Goal: Check status: Check status

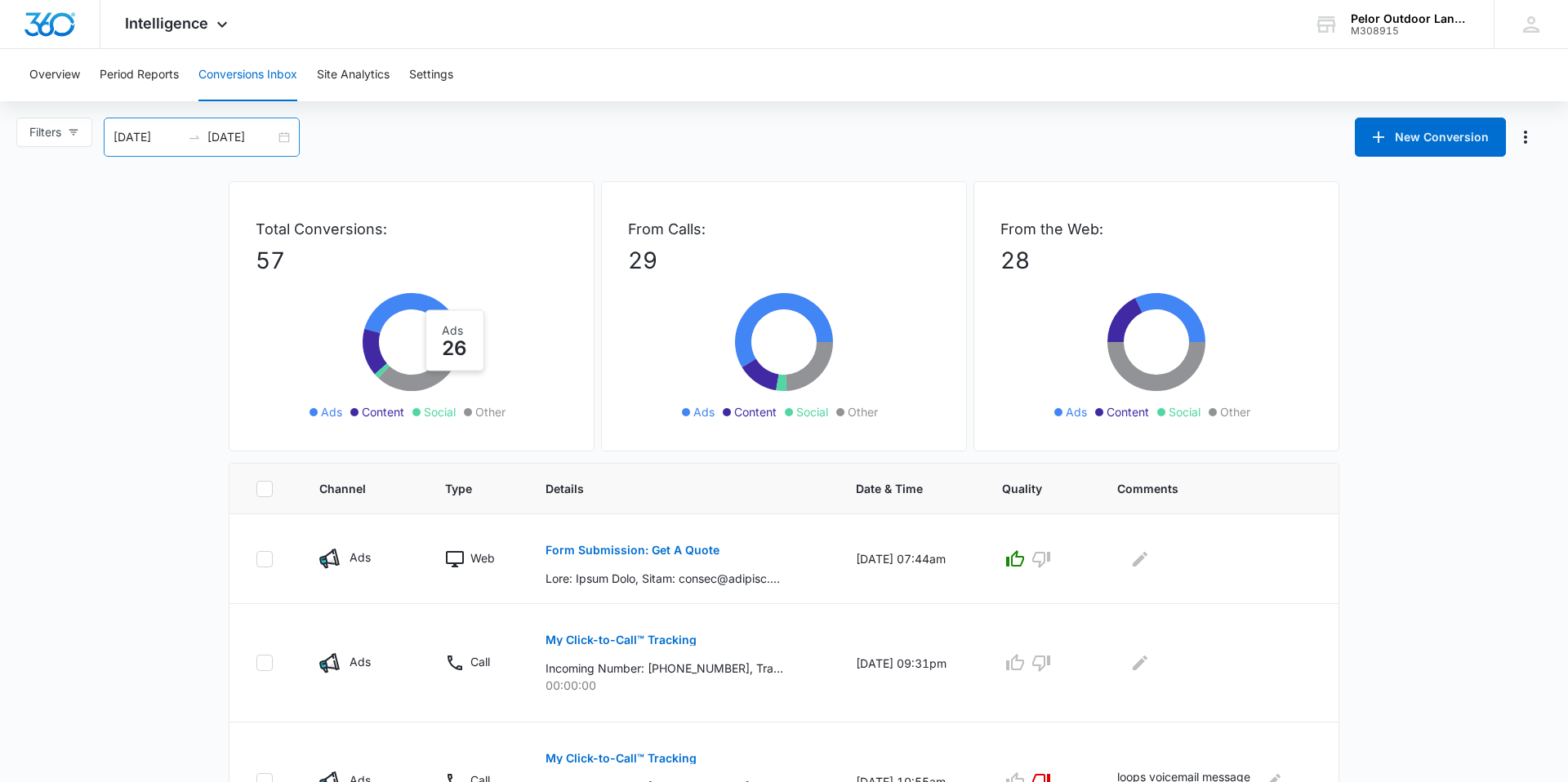
click at [230, 138] on input "[DATE]" at bounding box center [241, 137] width 68 height 18
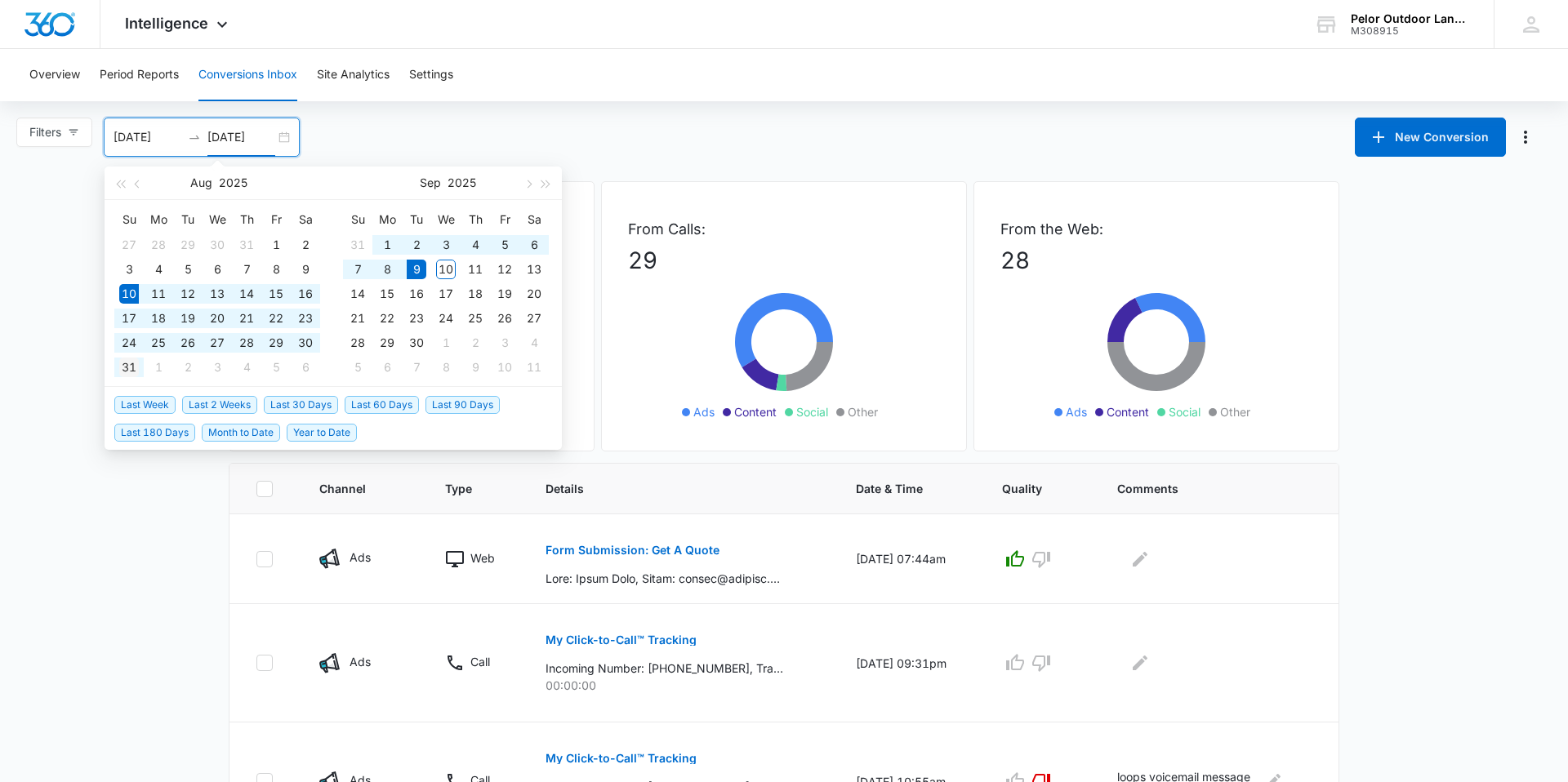
type input "[DATE]"
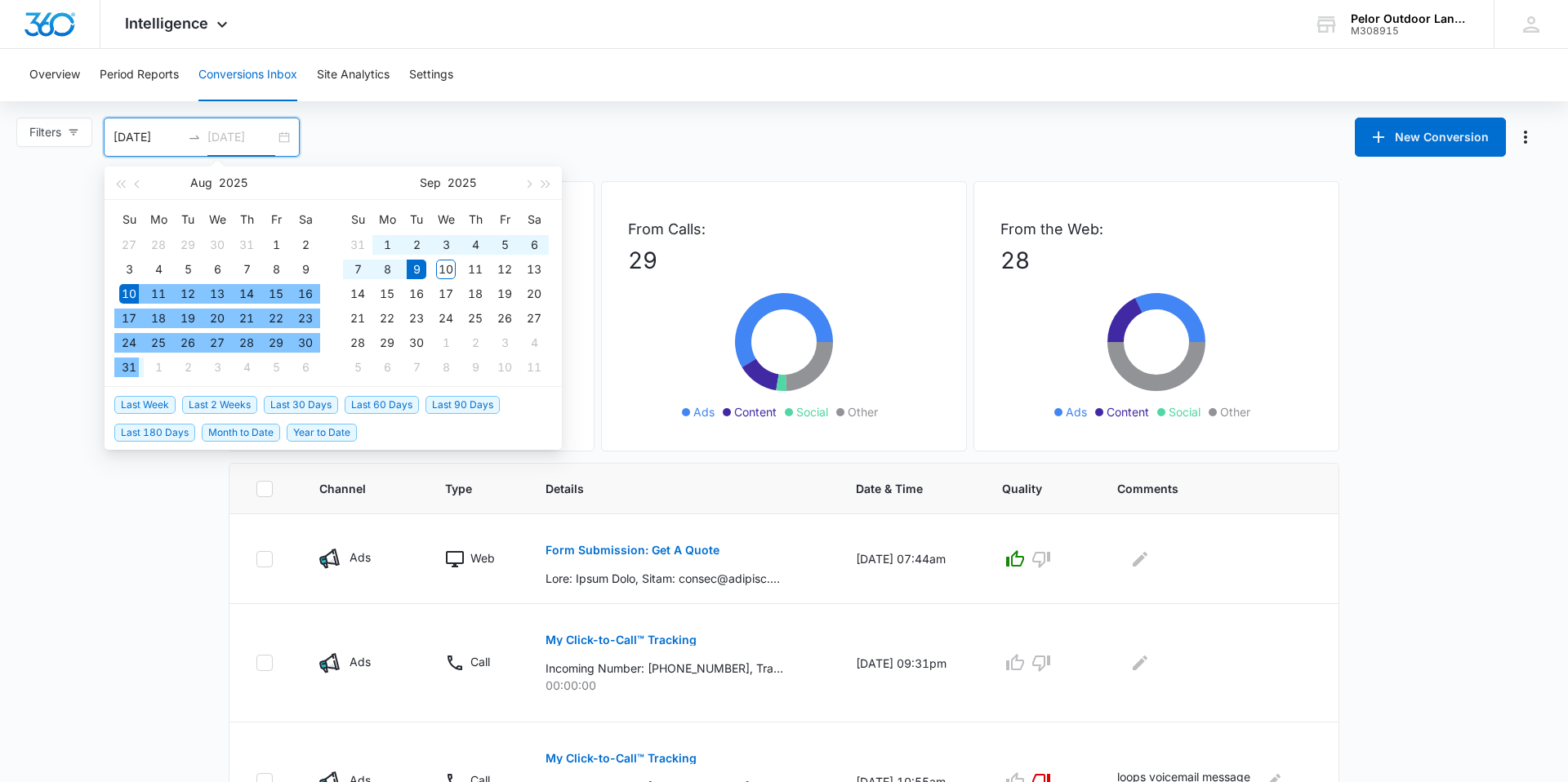
click at [127, 364] on div "31" at bounding box center [129, 367] width 19 height 19
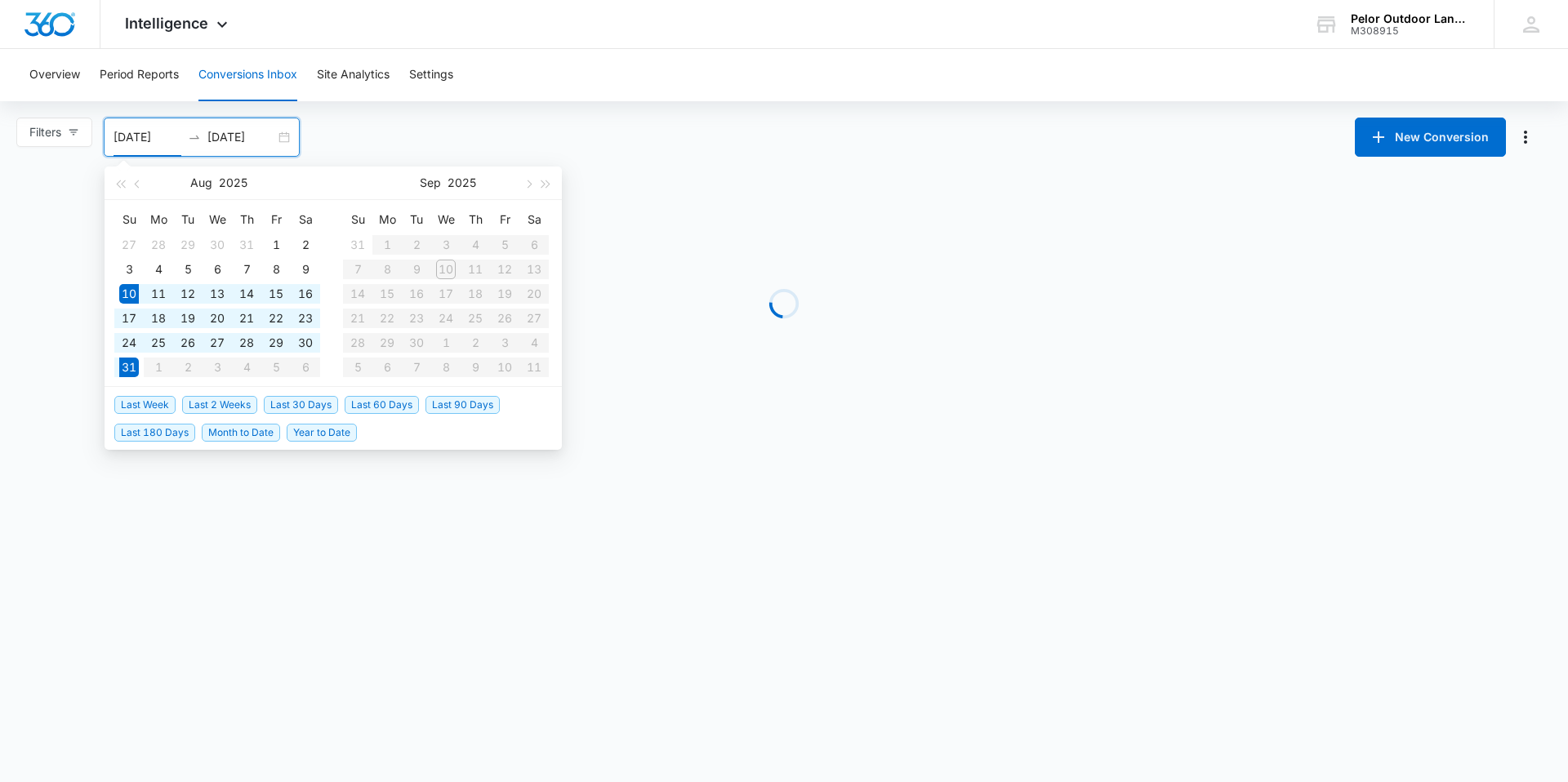
click at [531, 244] on table "Su Mo Tu We Th Fr Sa 31 1 2 3 4 5 6 7 8 9 10 11 12 13 14 15 16 17 18 19 20 21 2…" at bounding box center [446, 294] width 206 height 173
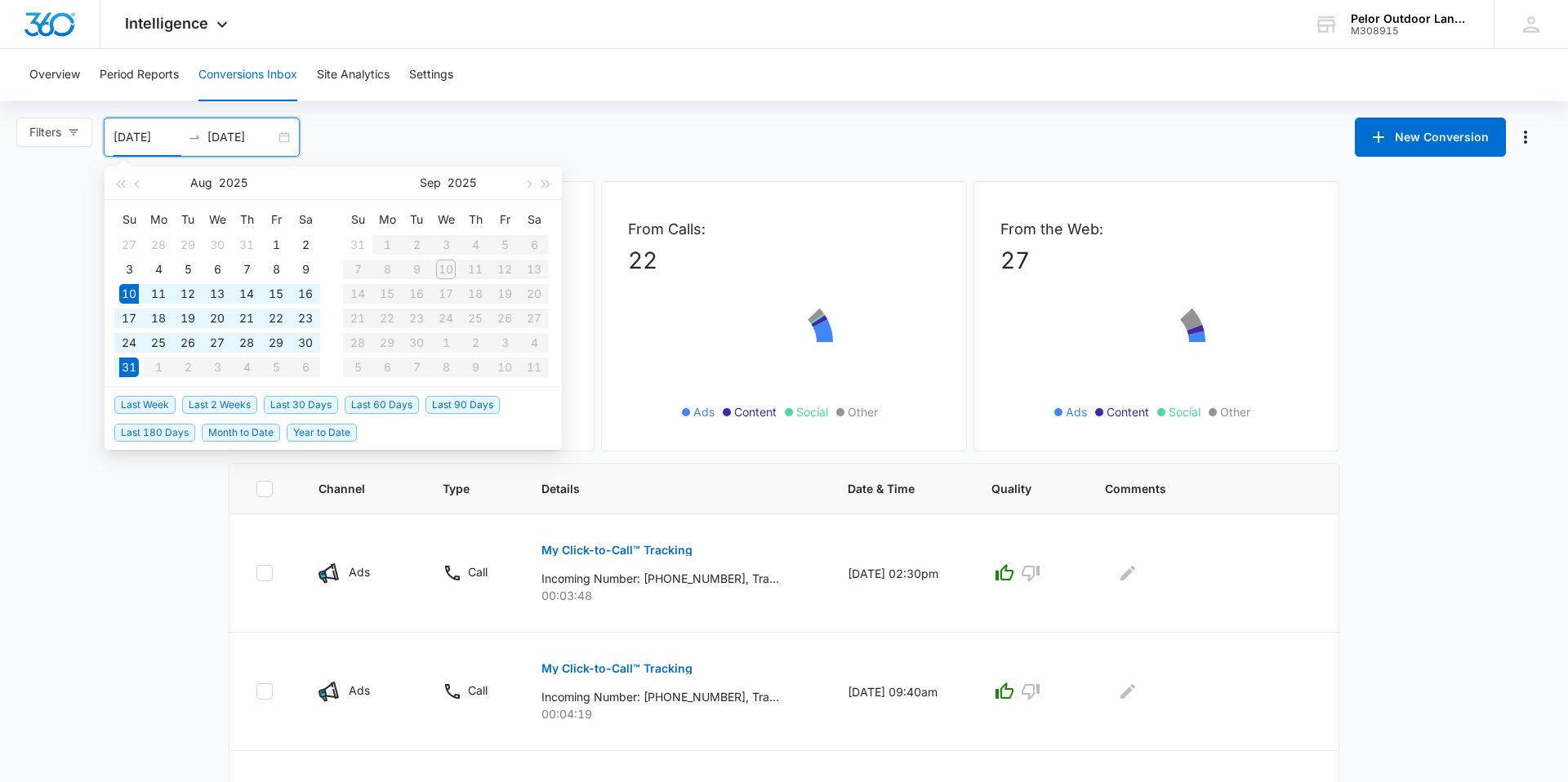
click at [531, 244] on table "Su Mo Tu We Th Fr Sa 31 1 2 3 4 5 6 7 8 9 10 11 12 13 14 15 16 17 18 19 20 21 2…" at bounding box center [446, 294] width 206 height 173
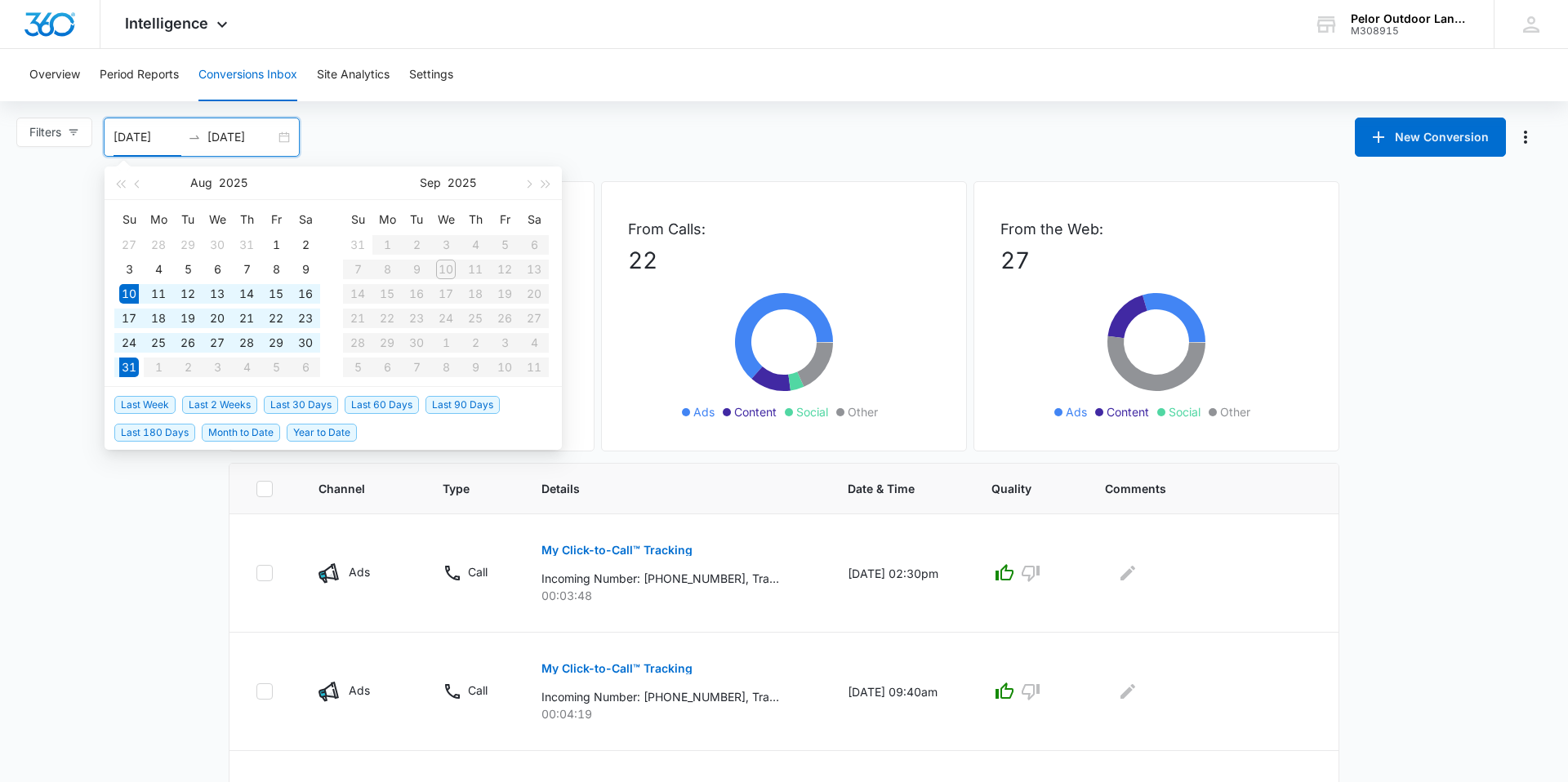
click at [305, 368] on table "Su Mo Tu We Th Fr Sa 27 28 29 30 31 1 2 3 4 5 6 7 8 9 10 11 12 13 14 15 16 17 1…" at bounding box center [217, 294] width 206 height 173
type input "[DATE]"
click at [123, 364] on div "31" at bounding box center [129, 367] width 19 height 19
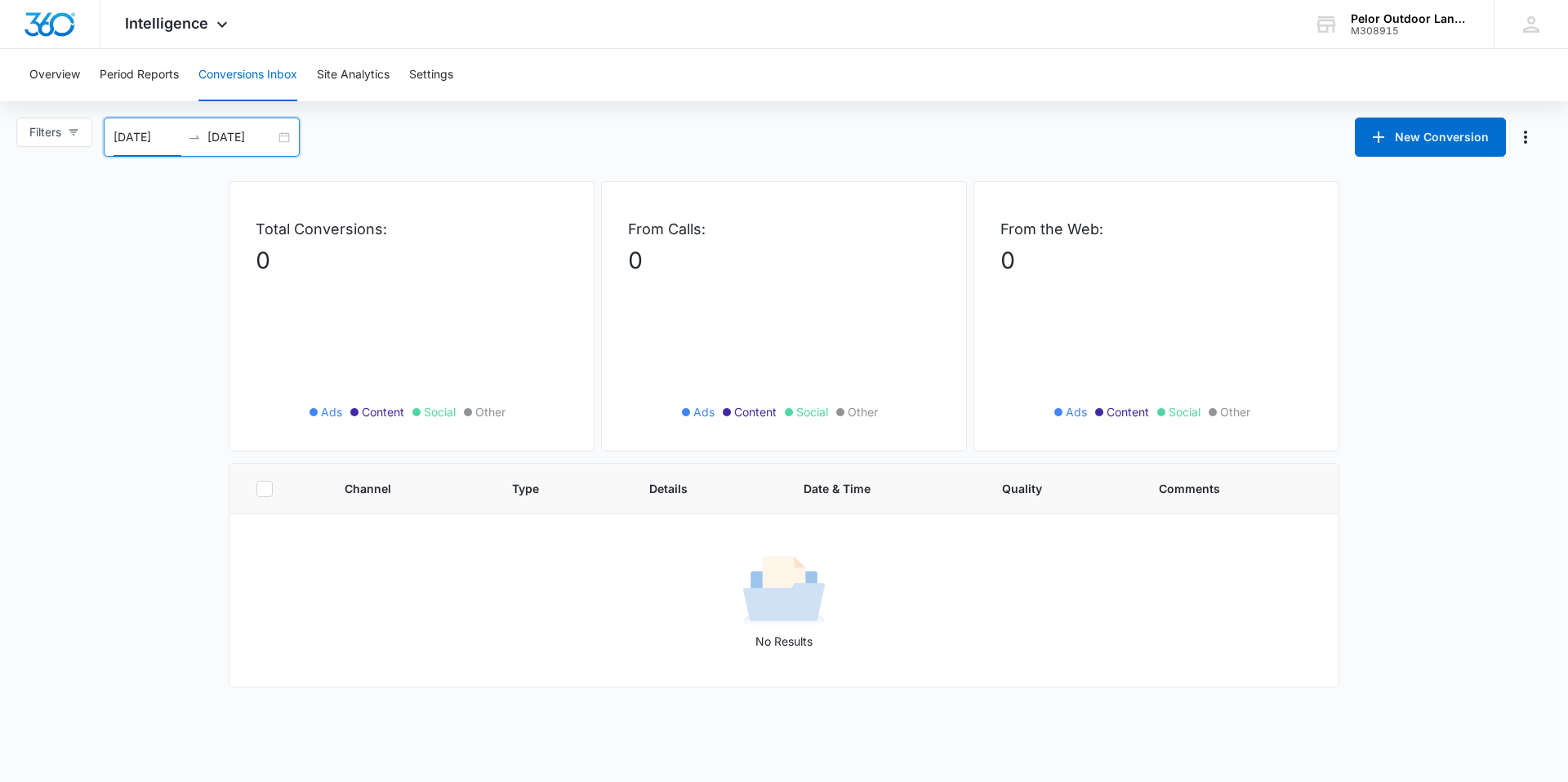
click at [228, 142] on input "[DATE]" at bounding box center [241, 137] width 68 height 18
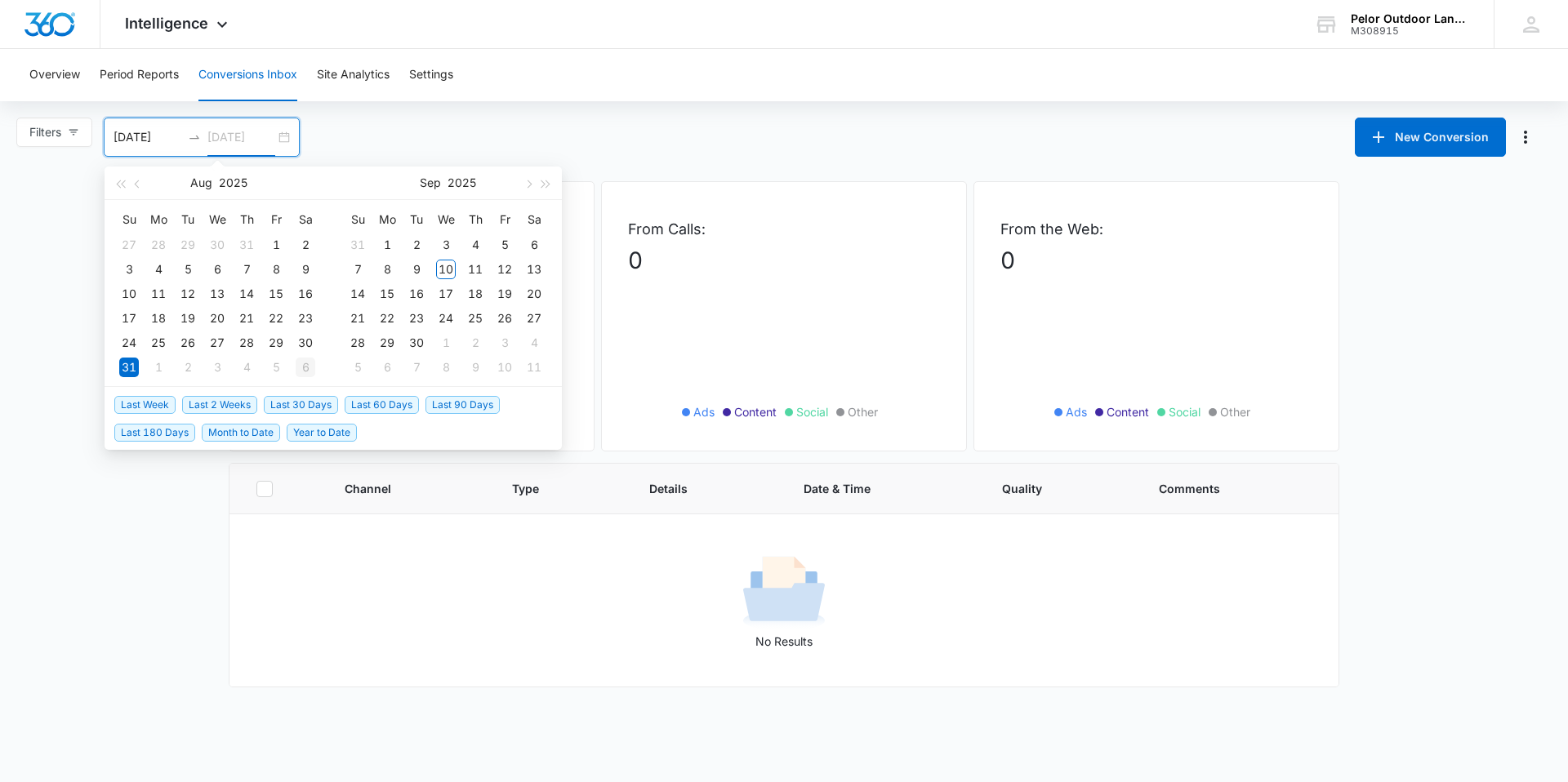
type input "[DATE]"
click at [296, 357] on div "6" at bounding box center [305, 367] width 19 height 19
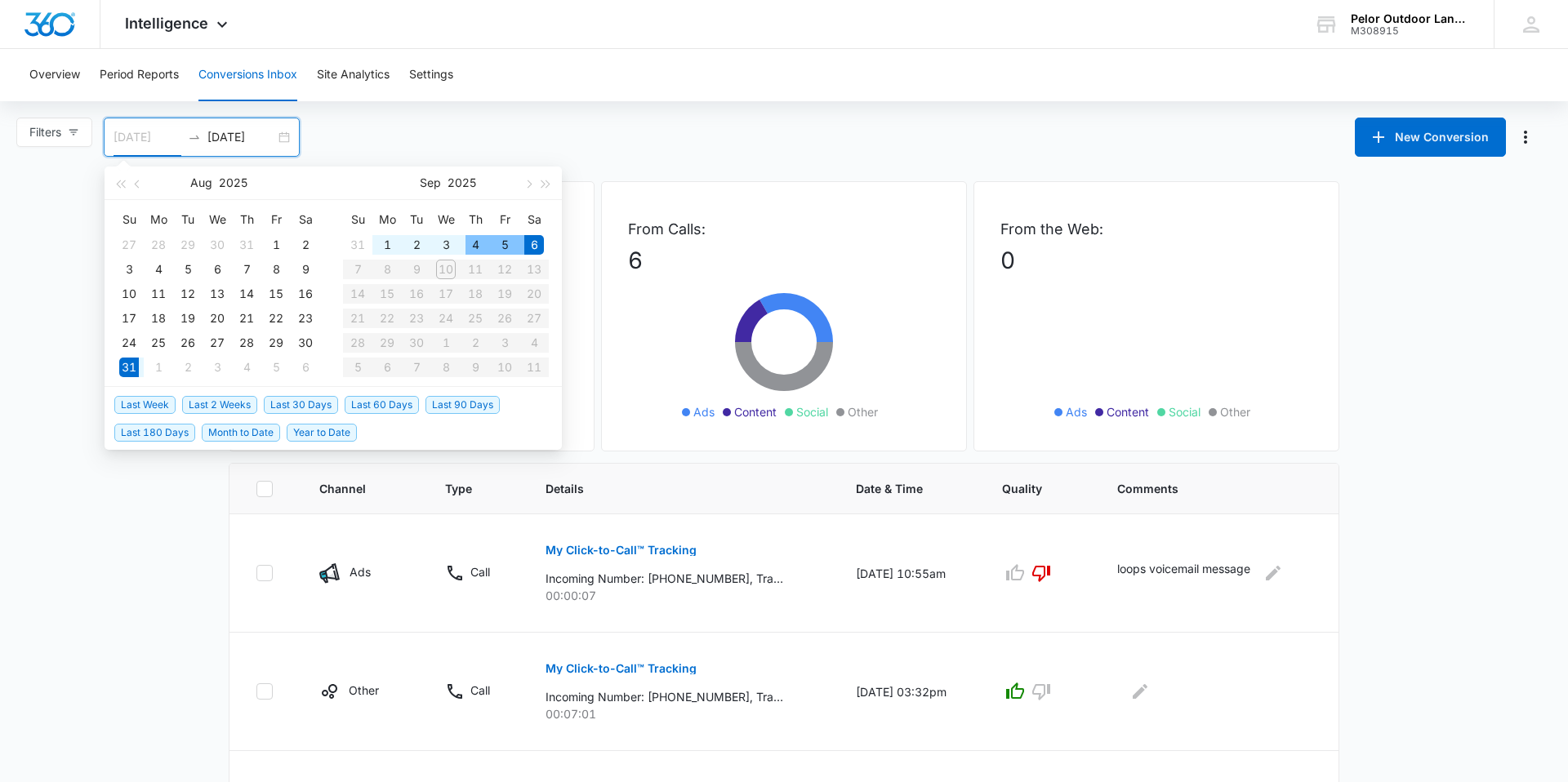
type input "[DATE]"
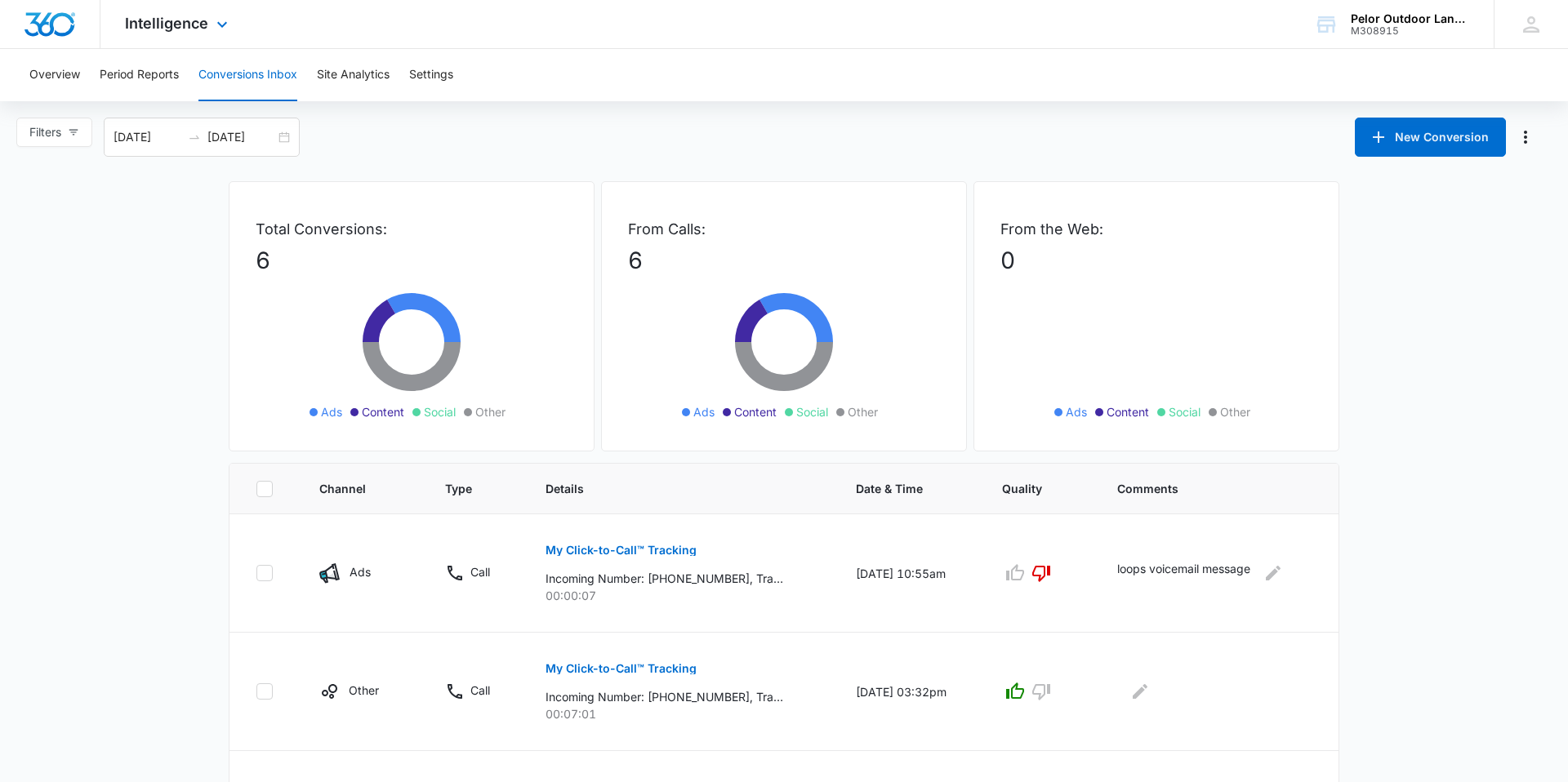
click at [156, 35] on div "Intelligence Apps Reputation Websites Forms CRM Email Social Payments POS Conte…" at bounding box center [179, 24] width 156 height 48
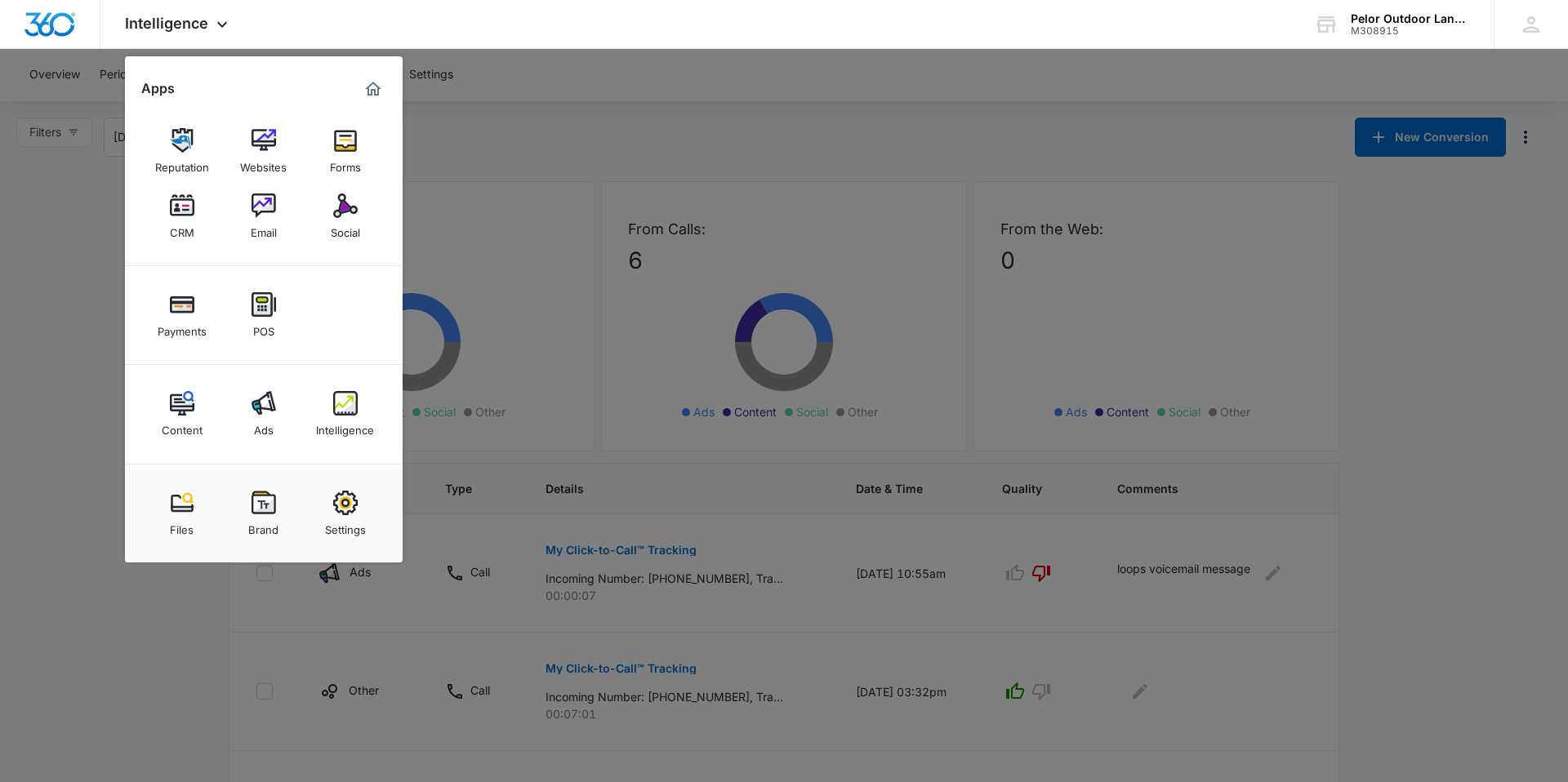
click at [90, 231] on div at bounding box center [784, 391] width 1568 height 782
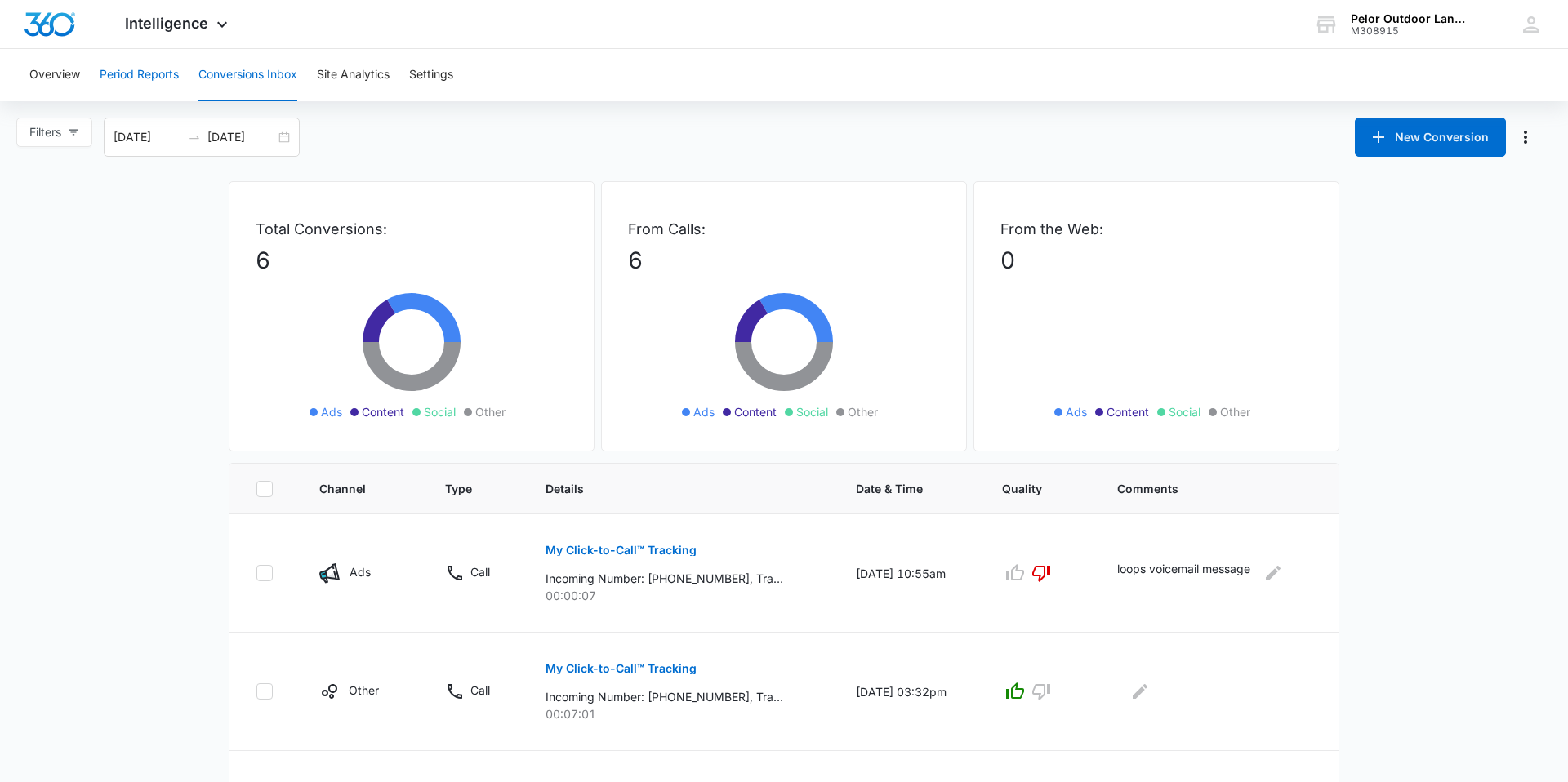
click at [141, 78] on button "Period Reports" at bounding box center [140, 74] width 80 height 52
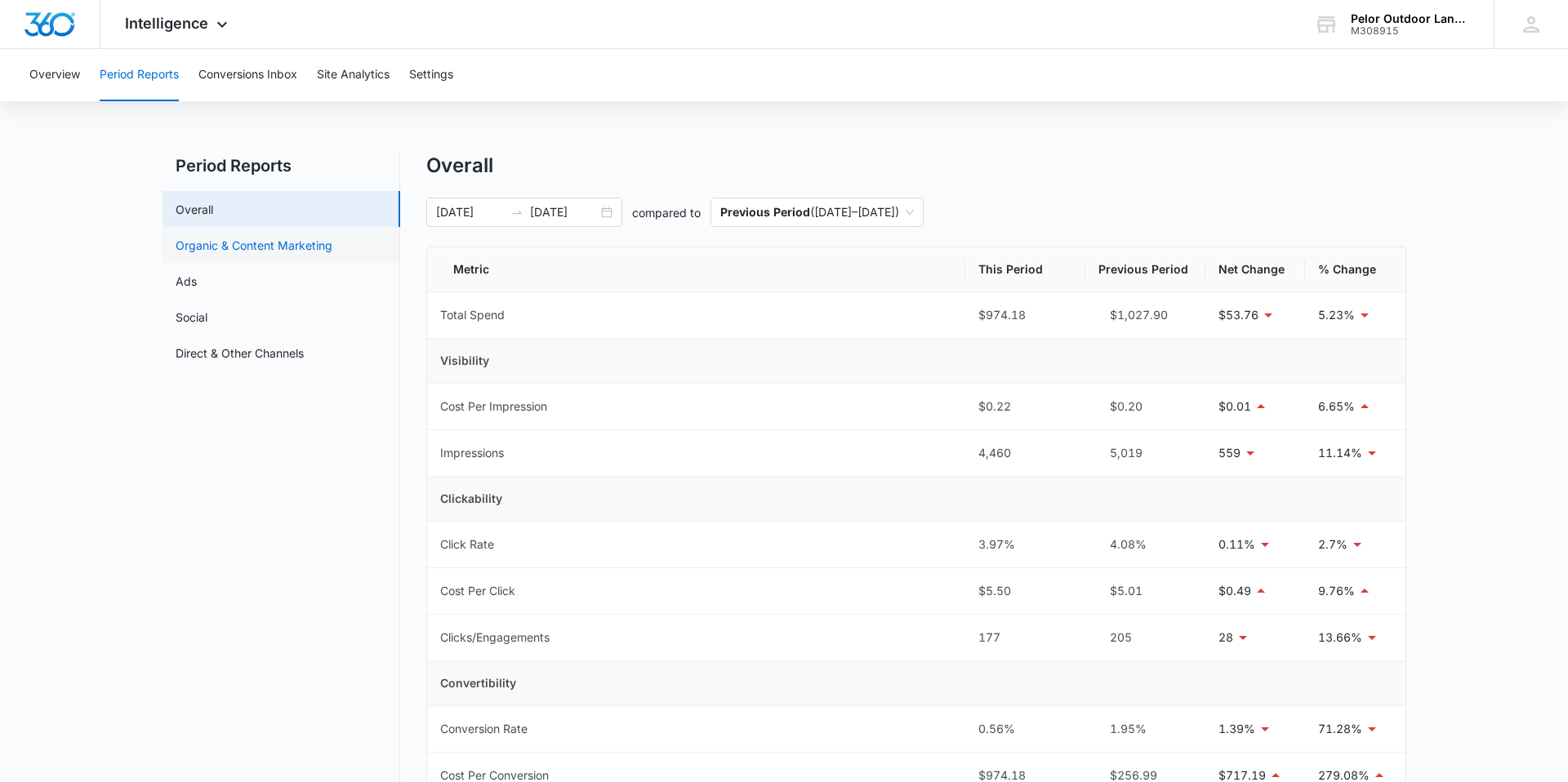
click at [201, 249] on link "Organic & Content Marketing" at bounding box center [253, 245] width 157 height 17
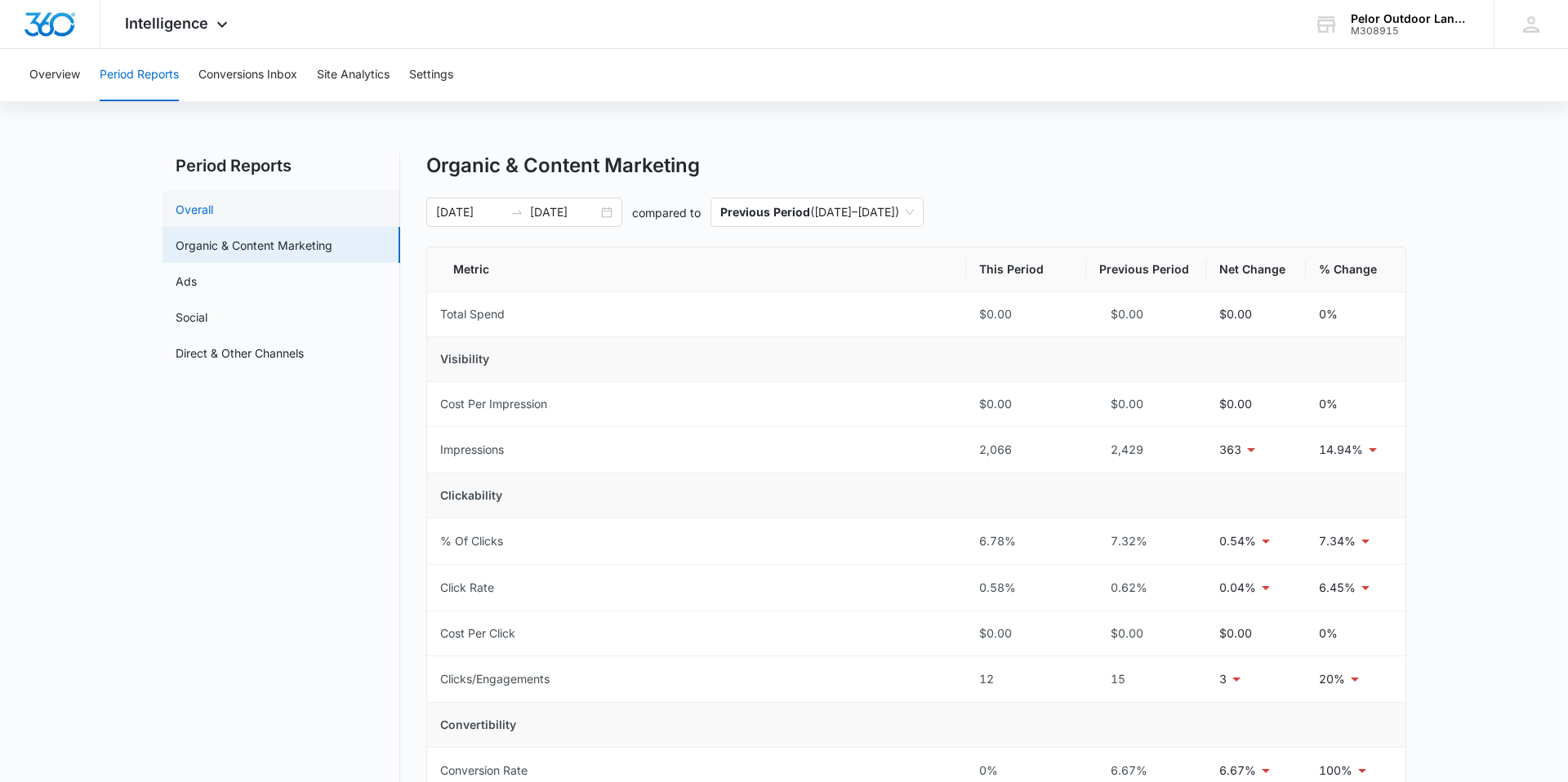
click at [207, 210] on link "Overall" at bounding box center [194, 209] width 37 height 17
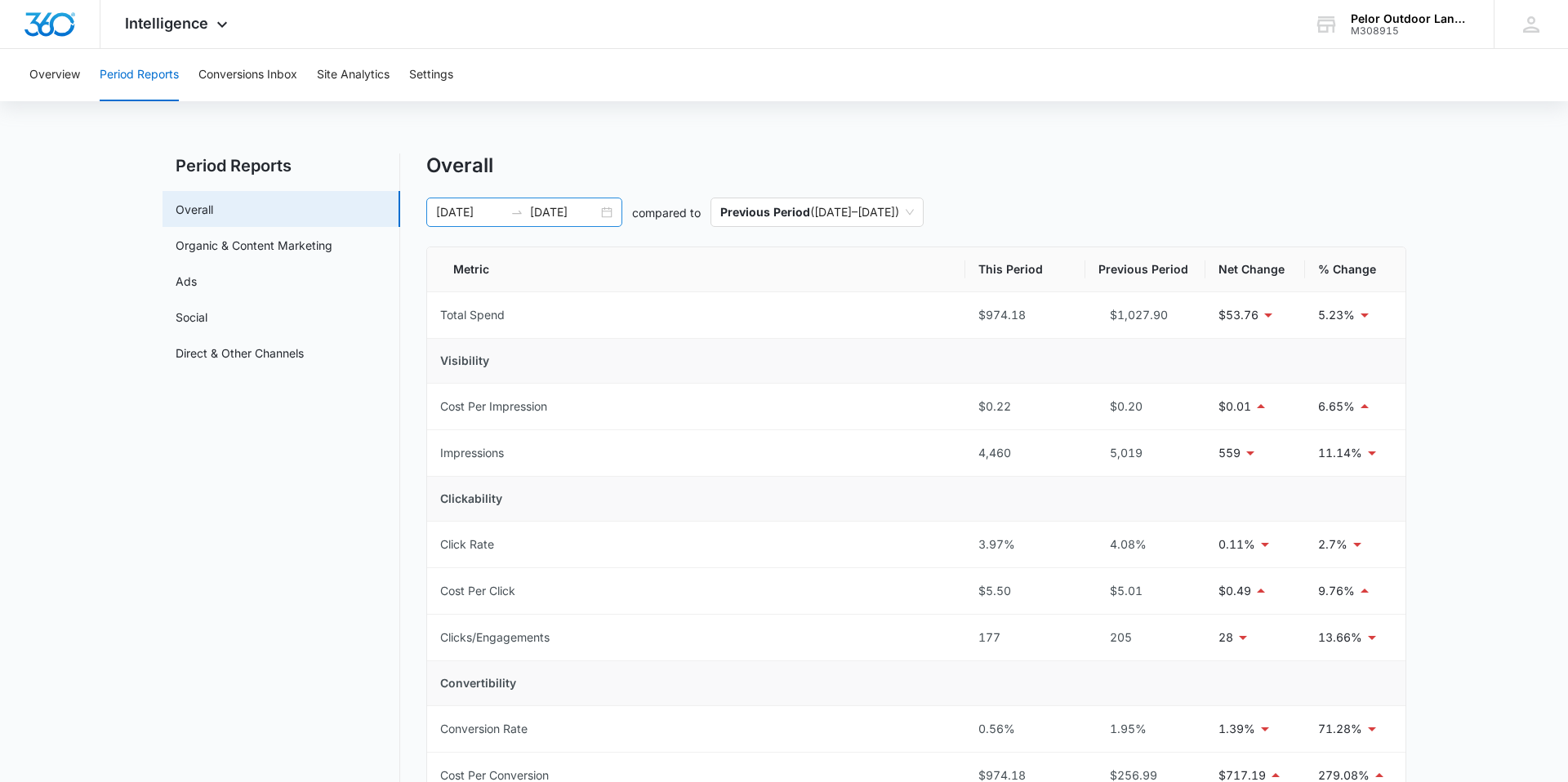
click at [559, 211] on input "[DATE]" at bounding box center [564, 212] width 68 height 18
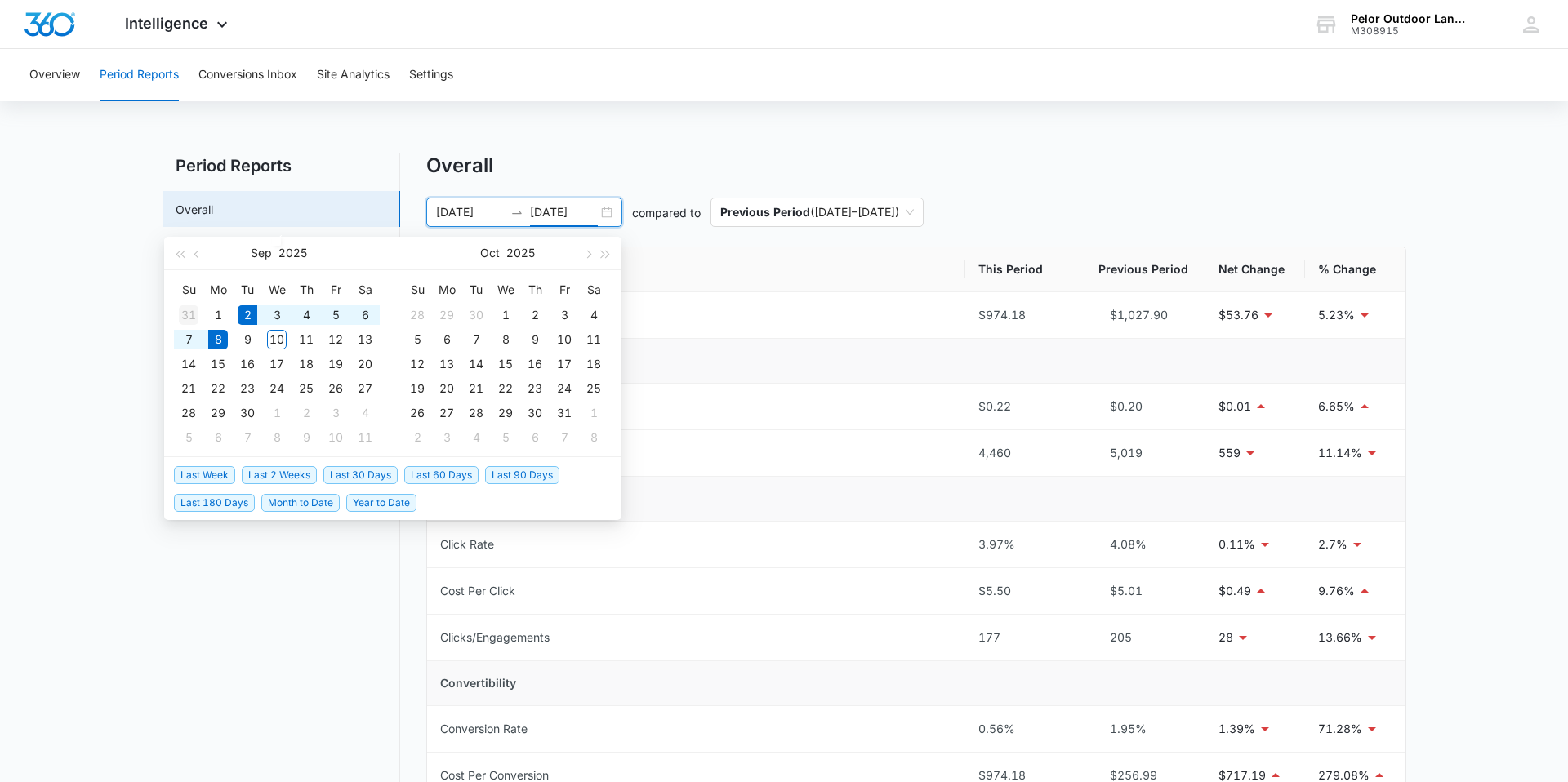
type input "[DATE]"
click at [188, 315] on div "31" at bounding box center [188, 315] width 19 height 19
click at [182, 318] on div "31" at bounding box center [188, 315] width 19 height 19
type input "[DATE]"
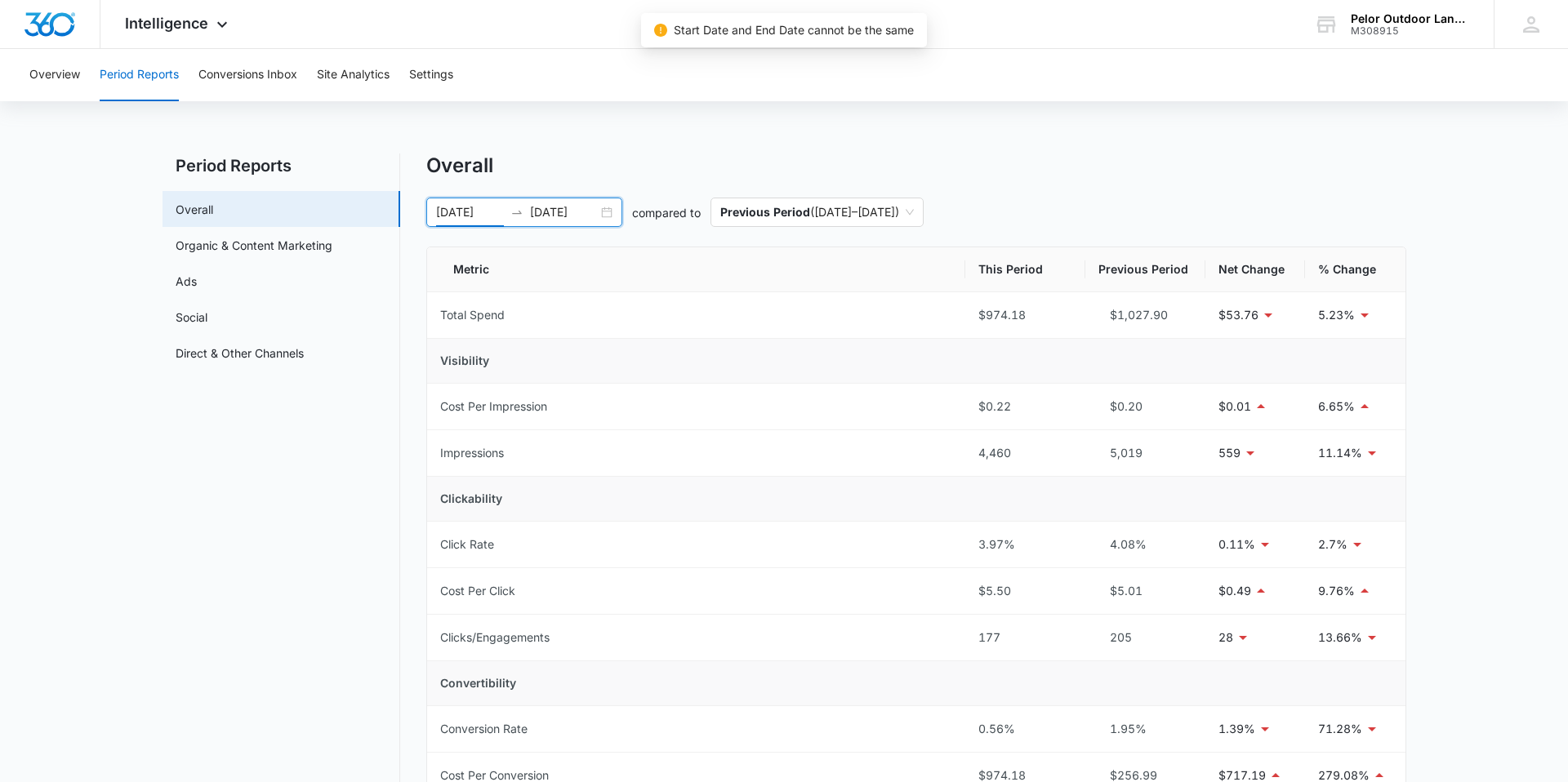
click at [563, 218] on input "[DATE]" at bounding box center [564, 212] width 68 height 18
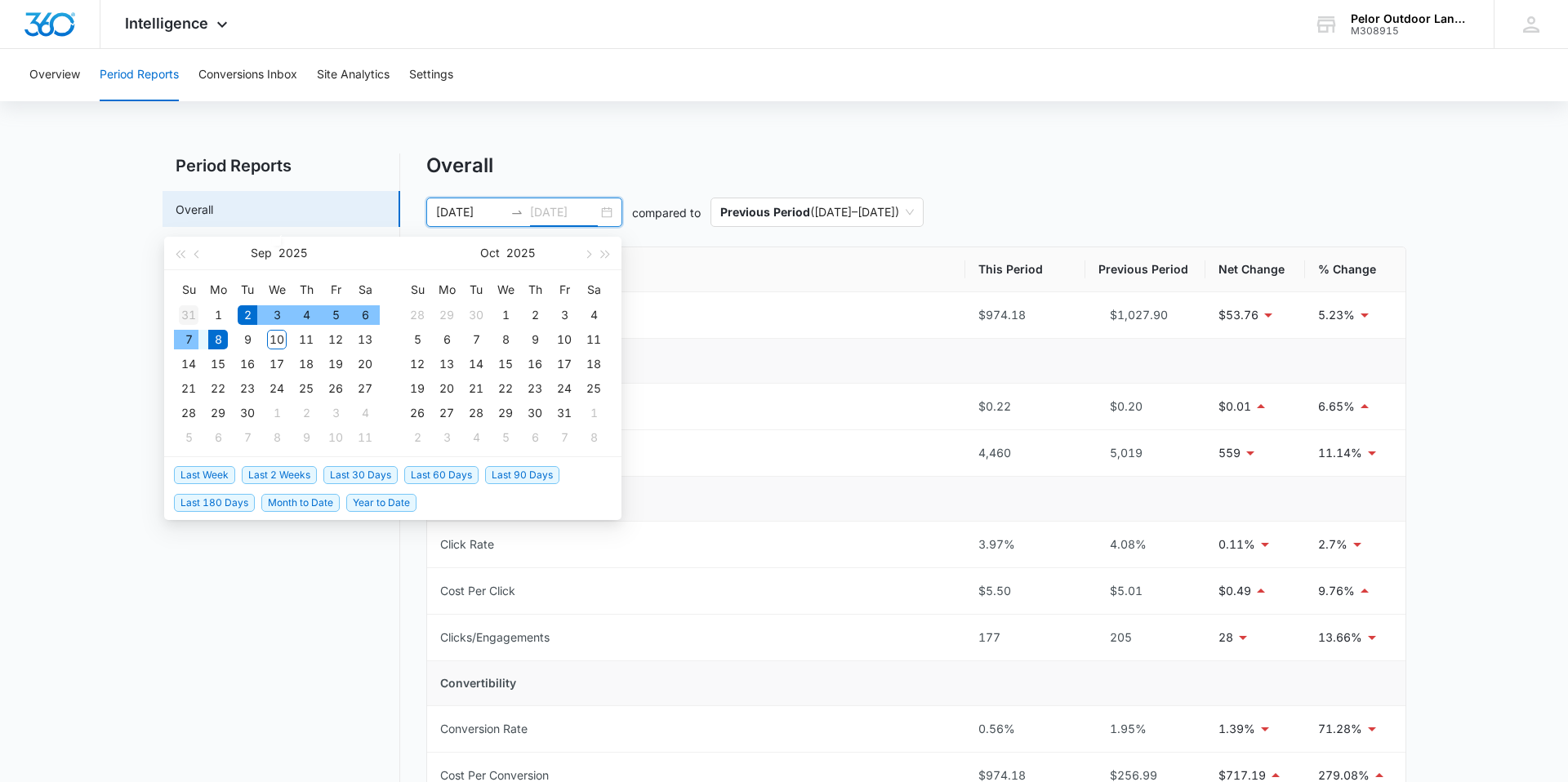
type input "[DATE]"
click at [186, 309] on div "31" at bounding box center [188, 315] width 19 height 19
click at [179, 318] on div "31" at bounding box center [188, 315] width 19 height 19
type input "[DATE]"
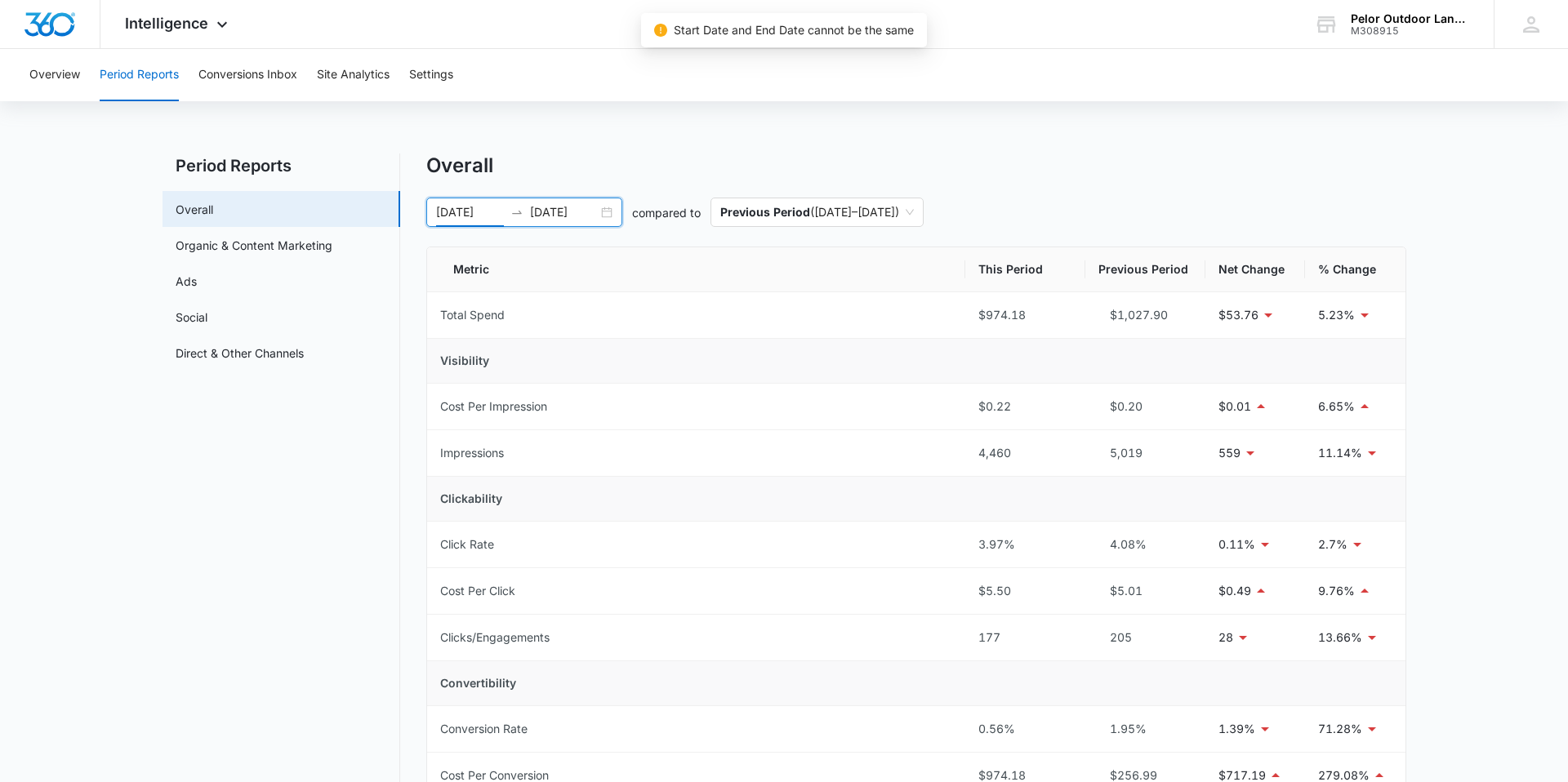
click at [513, 206] on icon "swap-right" at bounding box center [517, 212] width 13 height 13
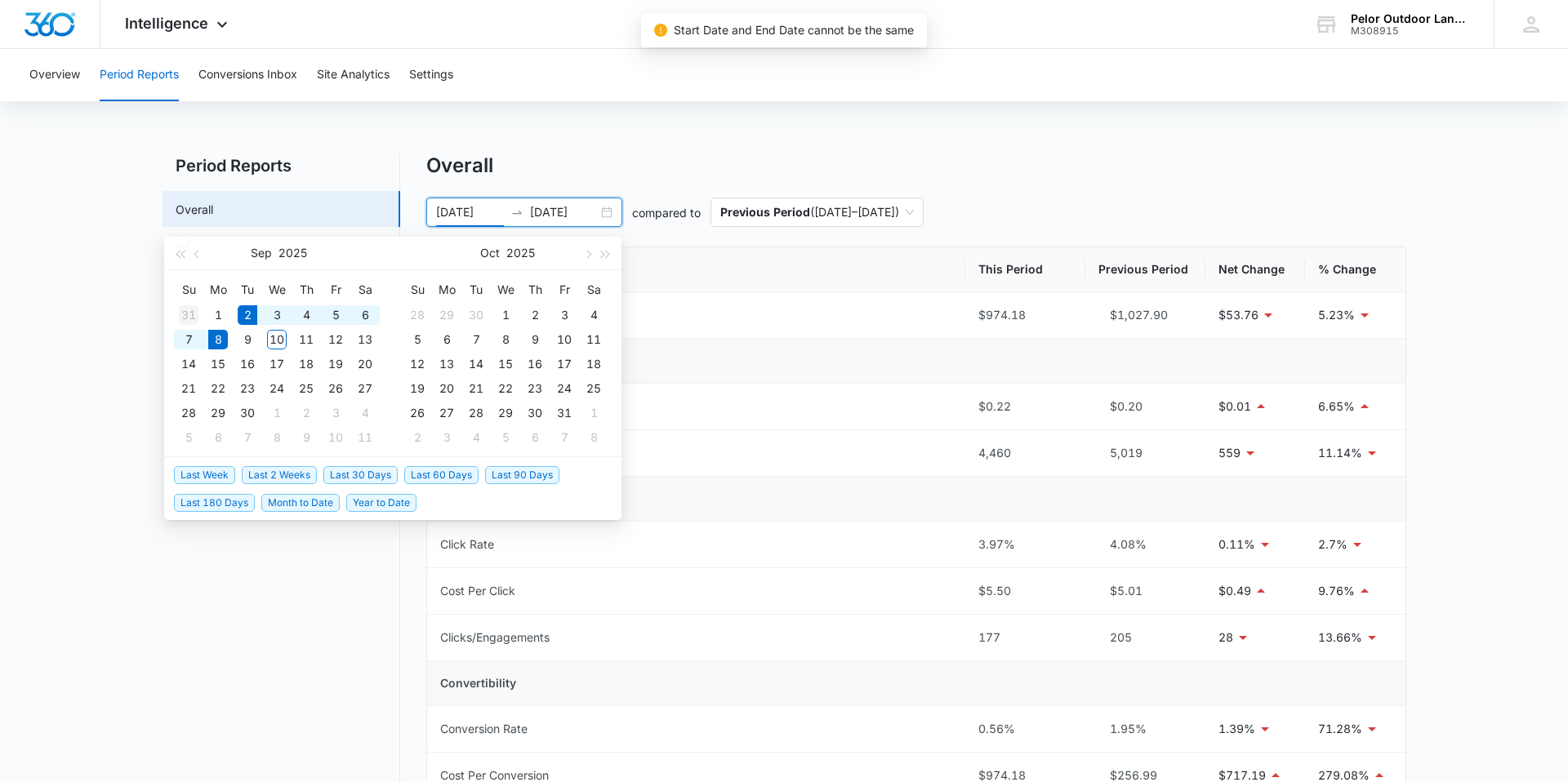
type input "[DATE]"
click at [191, 312] on div "31" at bounding box center [188, 315] width 19 height 19
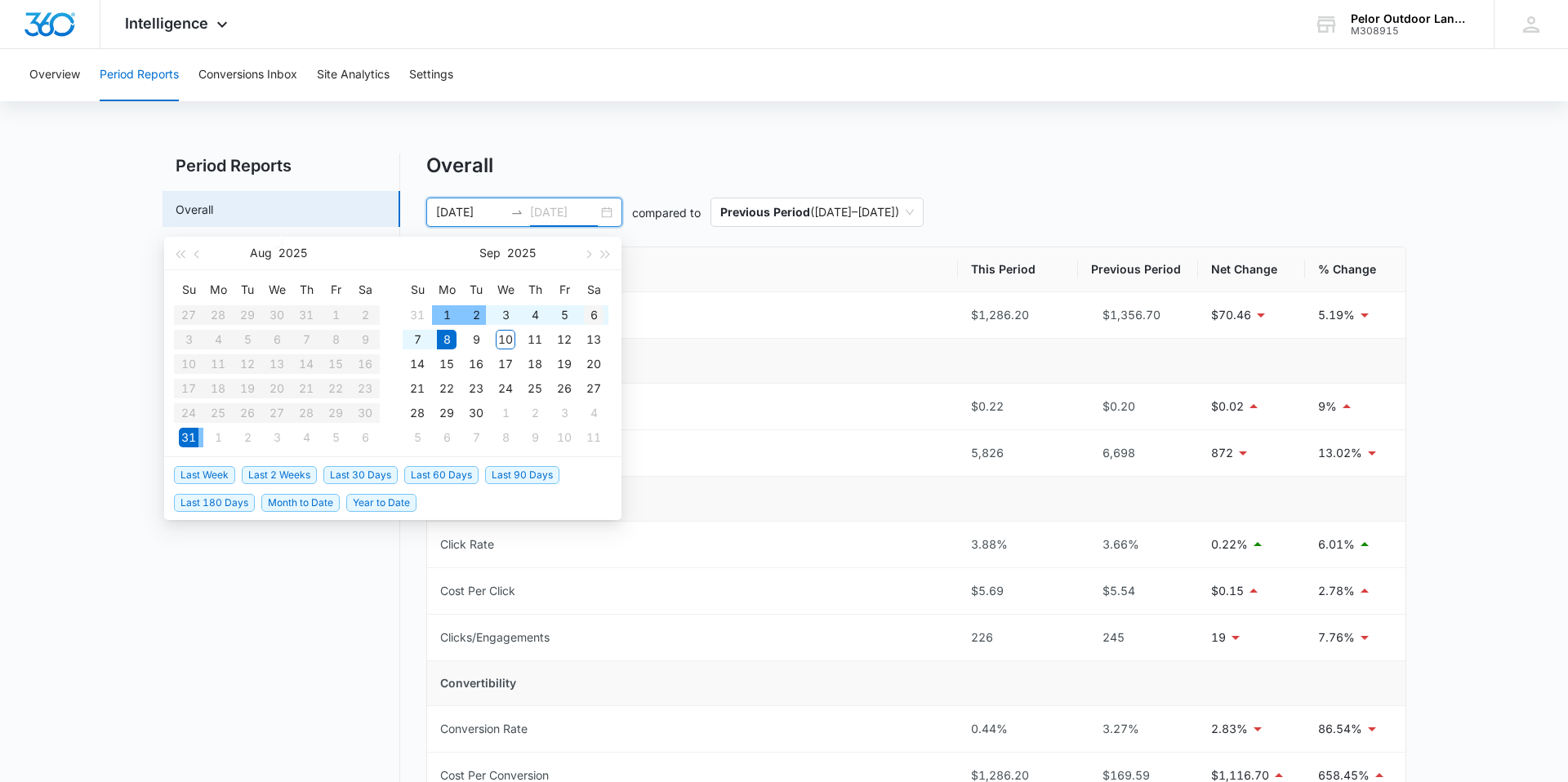
type input "[DATE]"
click at [596, 311] on div "6" at bounding box center [594, 315] width 19 height 19
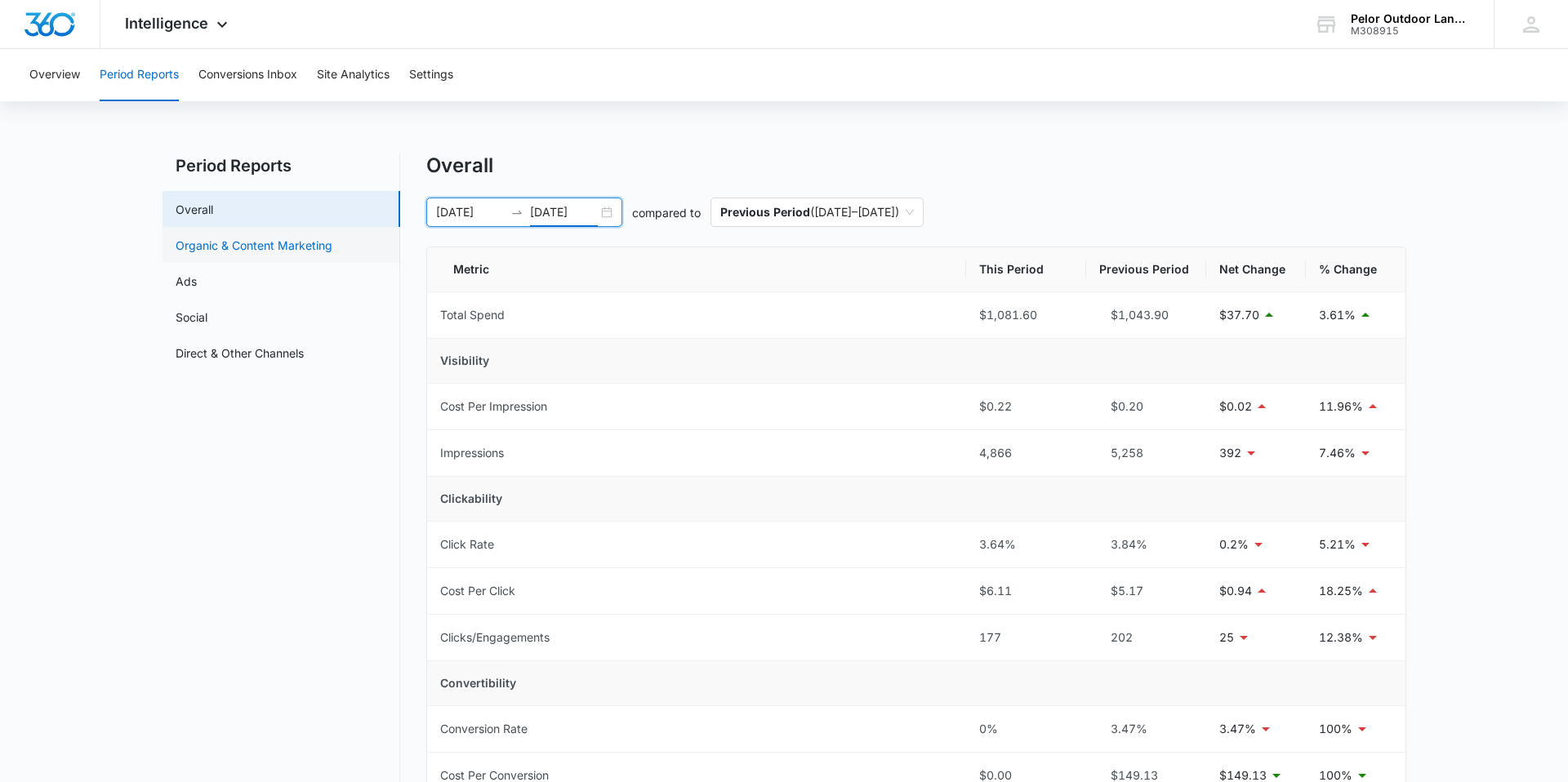
click at [198, 254] on link "Organic & Content Marketing" at bounding box center [253, 245] width 157 height 17
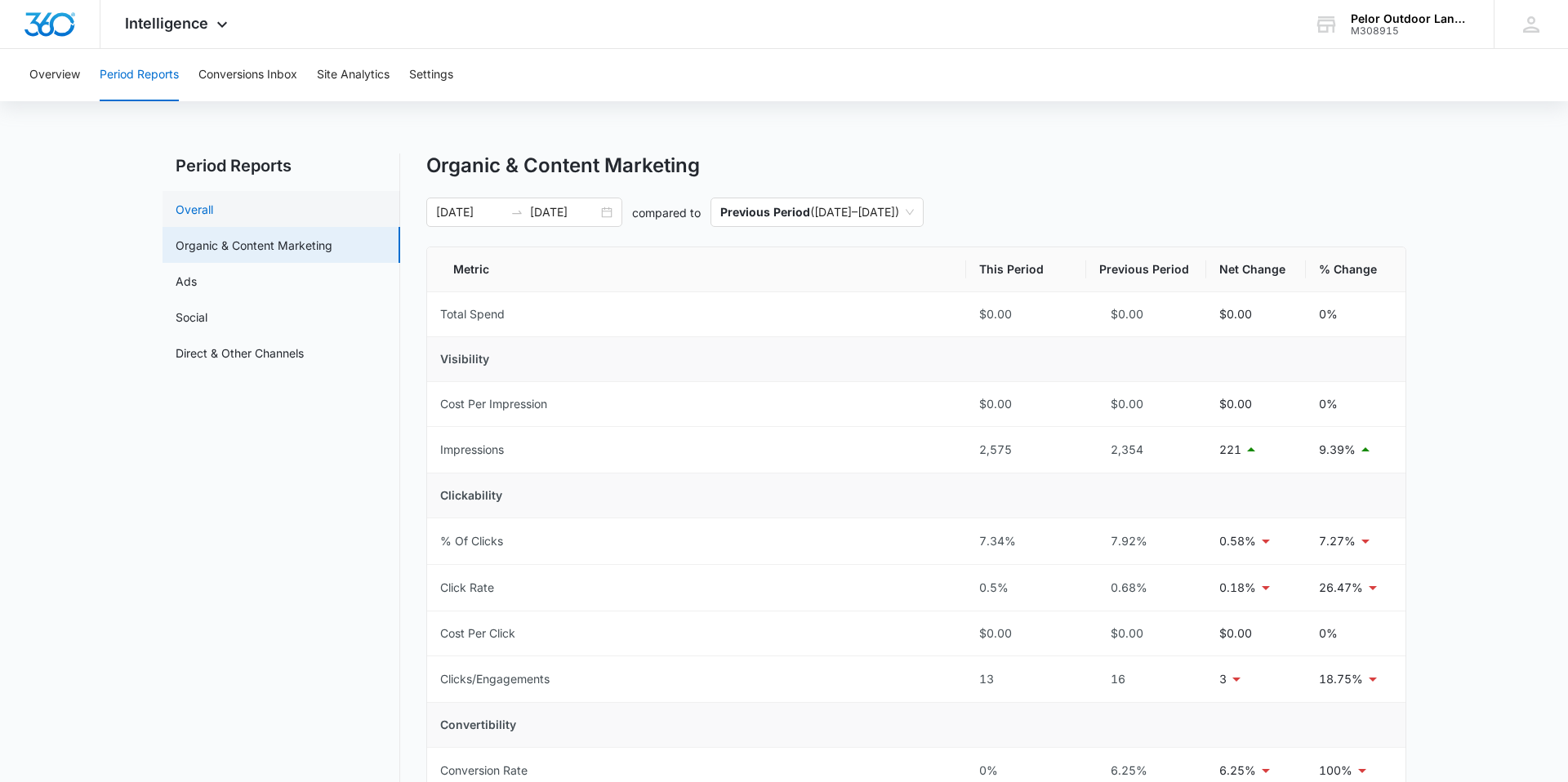
click at [197, 201] on link "Overall" at bounding box center [194, 209] width 37 height 17
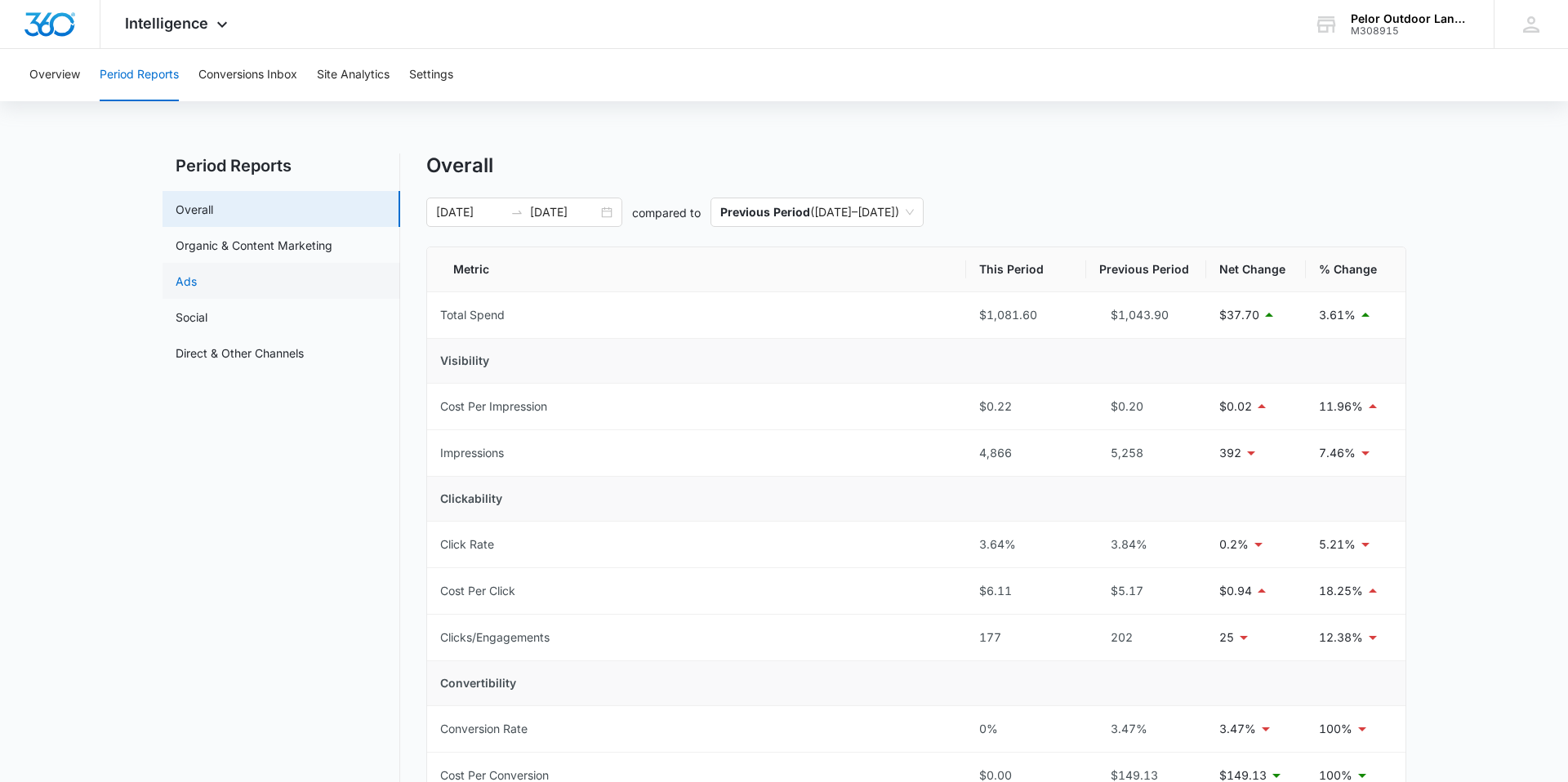
click at [196, 274] on link "Ads" at bounding box center [186, 280] width 21 height 17
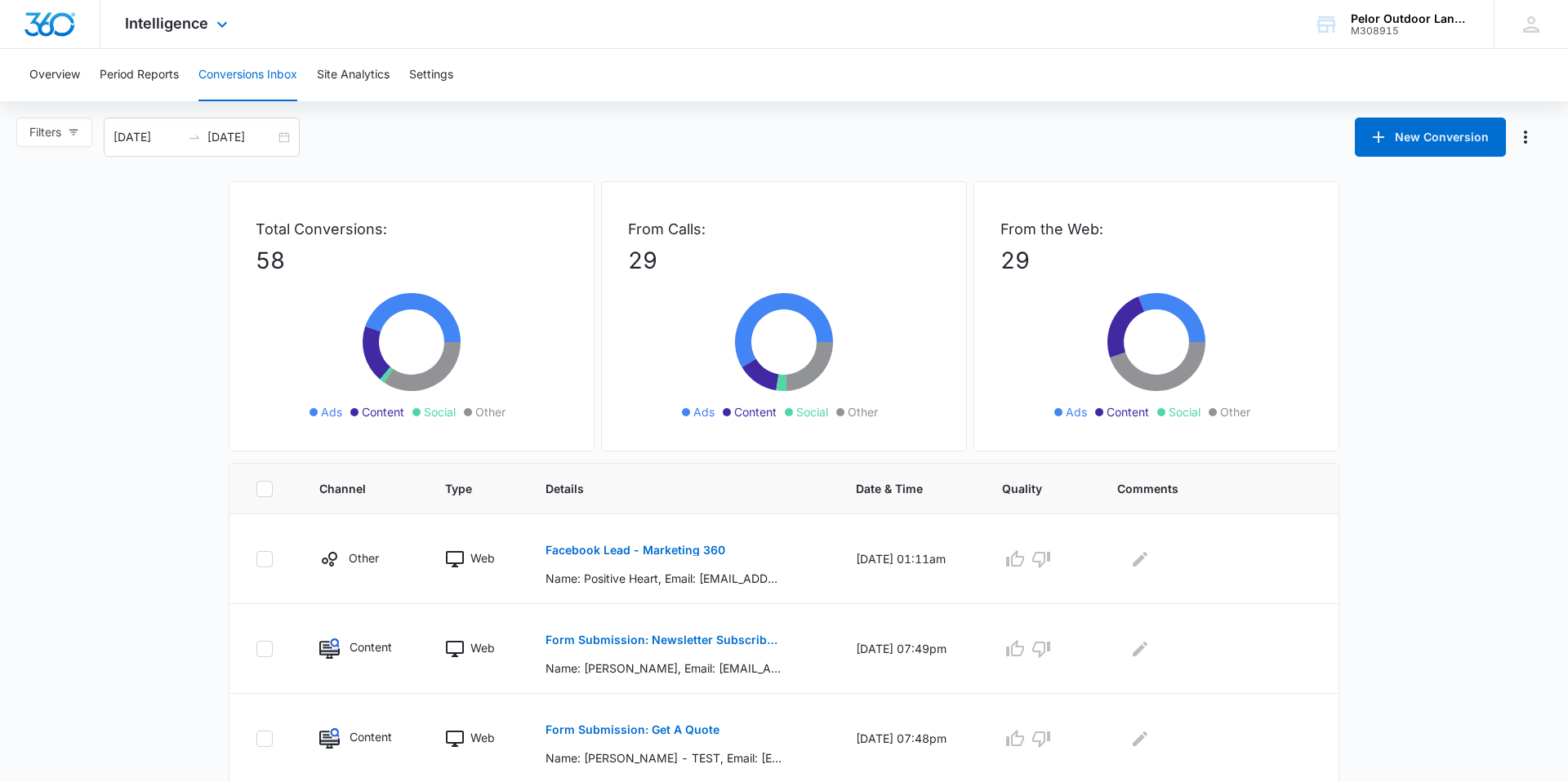
click at [165, 32] on div "Intelligence Apps Reputation Websites Forms CRM Email Social Payments POS Conte…" at bounding box center [179, 24] width 156 height 48
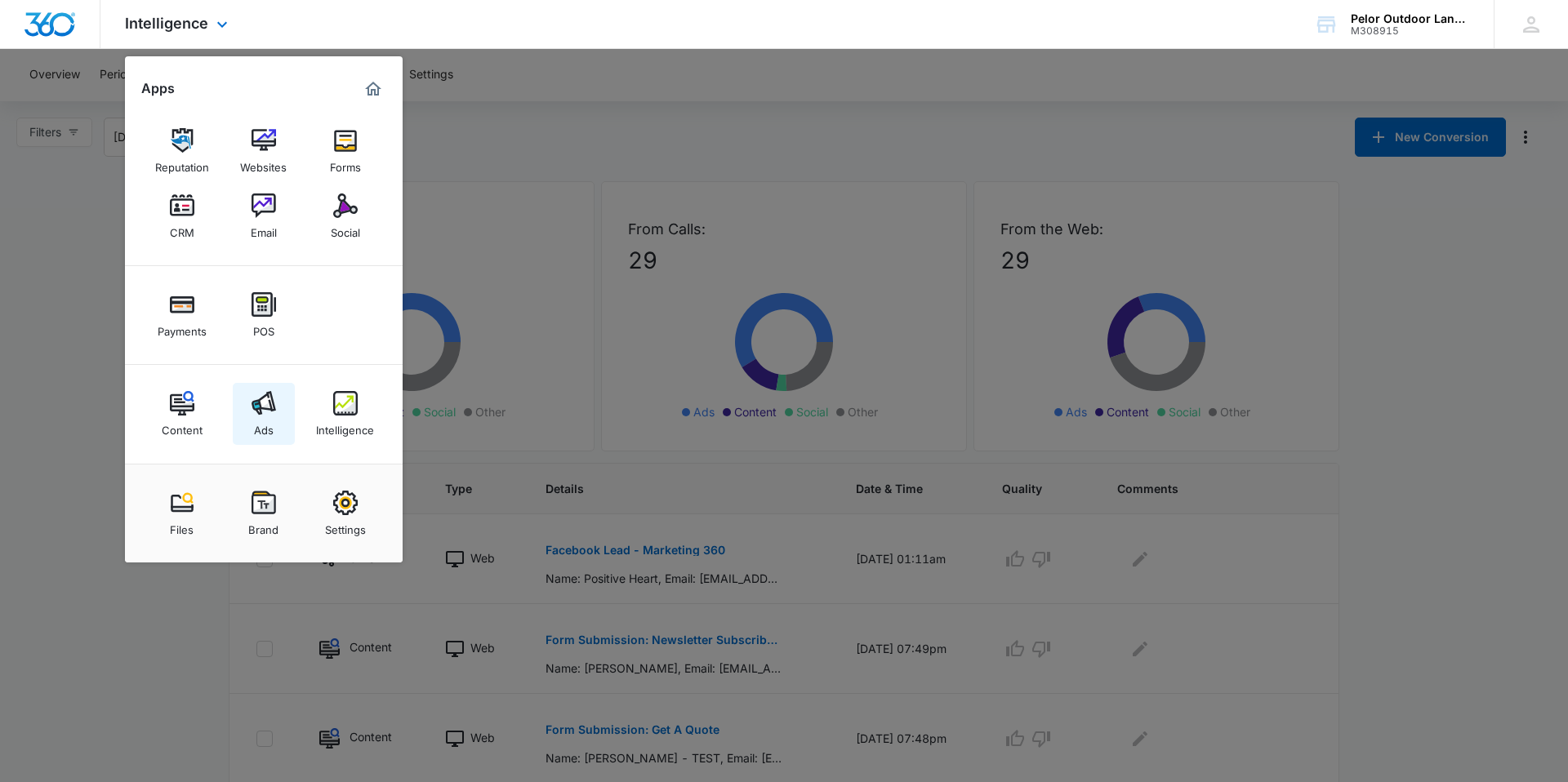
click at [251, 405] on img at bounding box center [264, 403] width 25 height 25
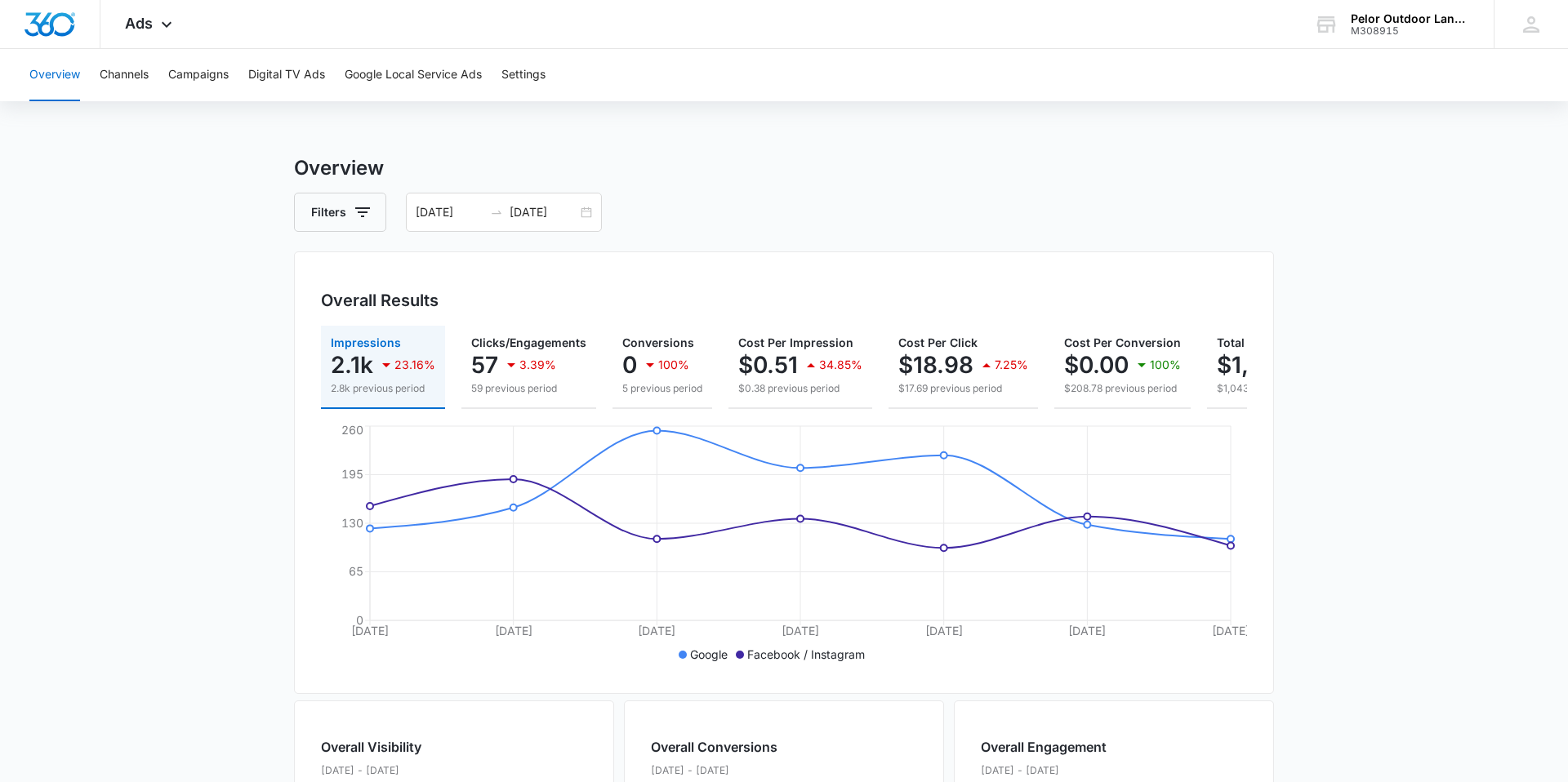
click at [169, 483] on main "Overview Filters 08/31/2025 09/06/2025 Overall Results Impressions 2.1k 23.16% …" at bounding box center [784, 740] width 1568 height 1172
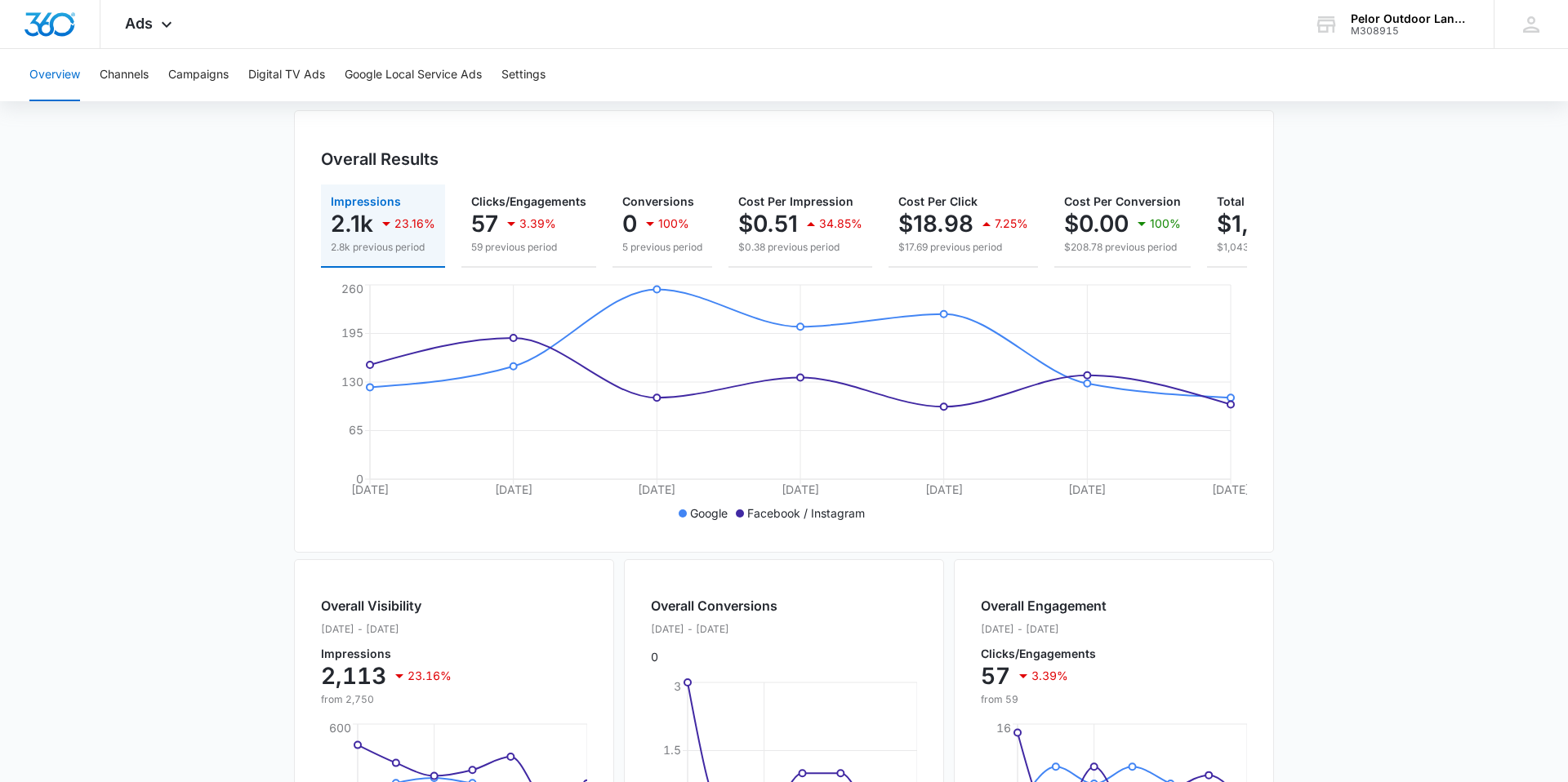
scroll to position [116, 0]
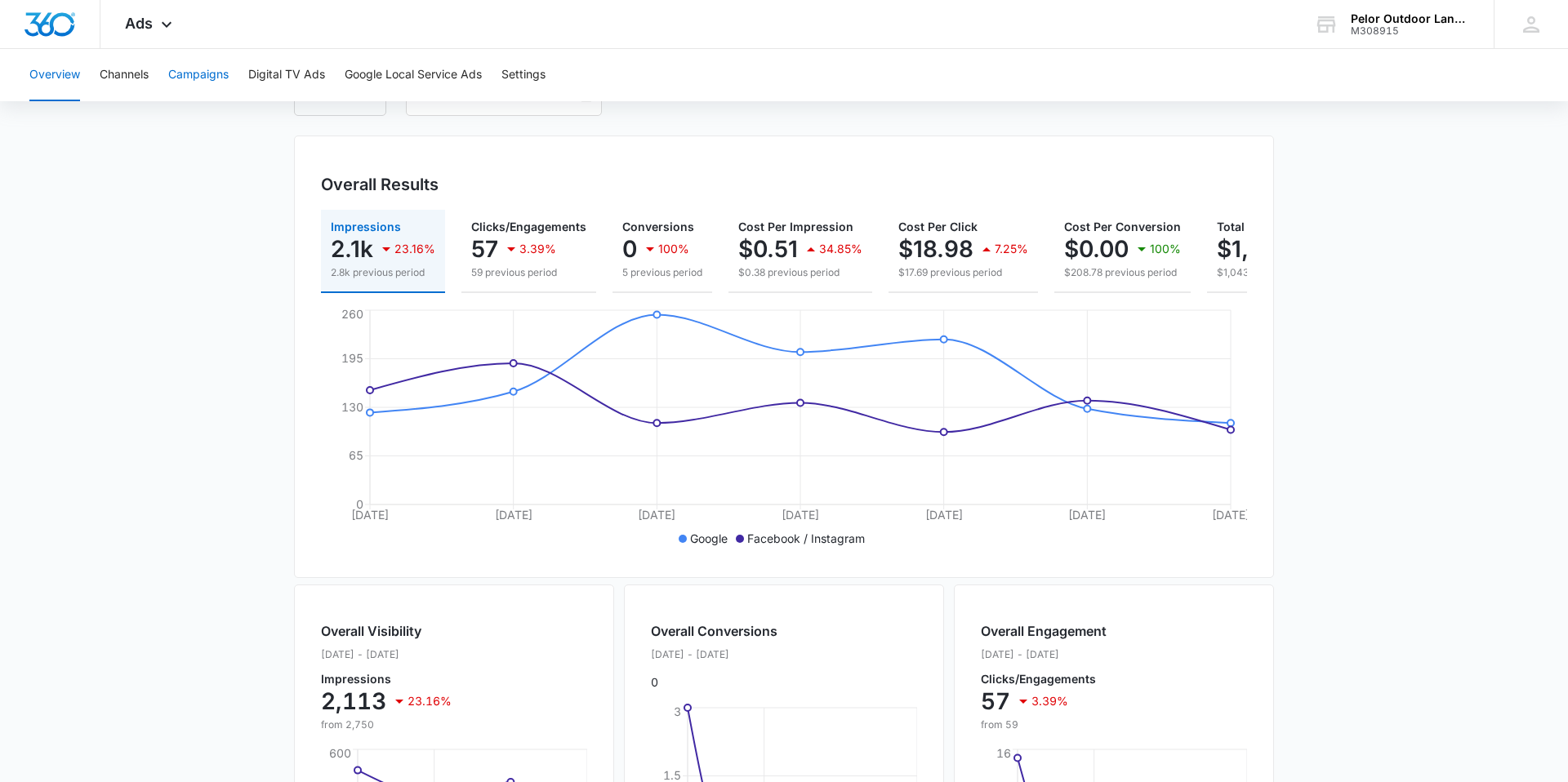
click at [202, 74] on button "Campaigns" at bounding box center [198, 74] width 60 height 52
